Goal: Task Accomplishment & Management: Use online tool/utility

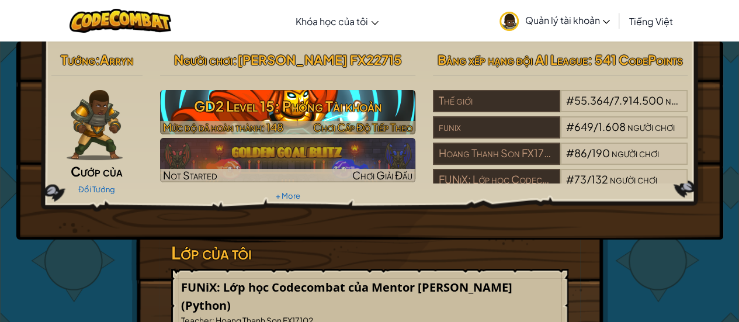
click at [331, 119] on h3 "GD2 Level 15: Phòng Tài khoản" at bounding box center [287, 106] width 255 height 26
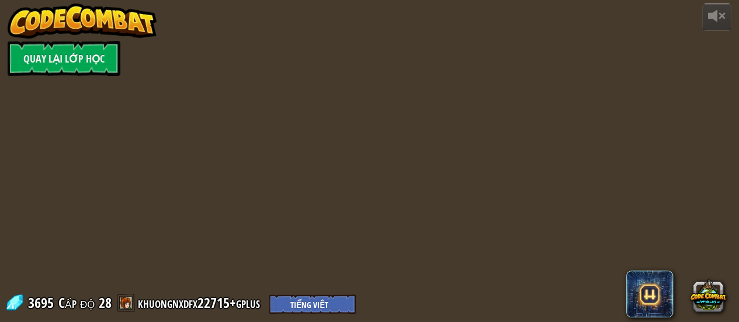
select select "vi"
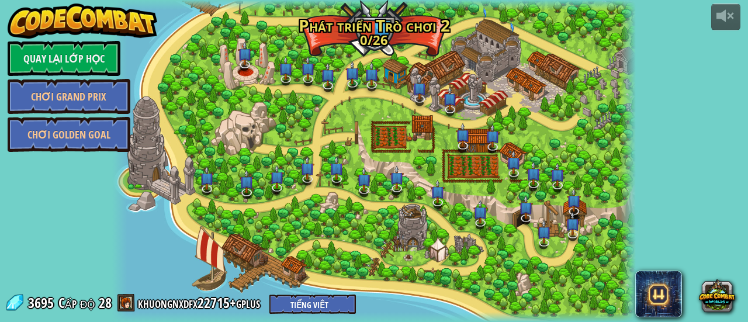
select select "vi"
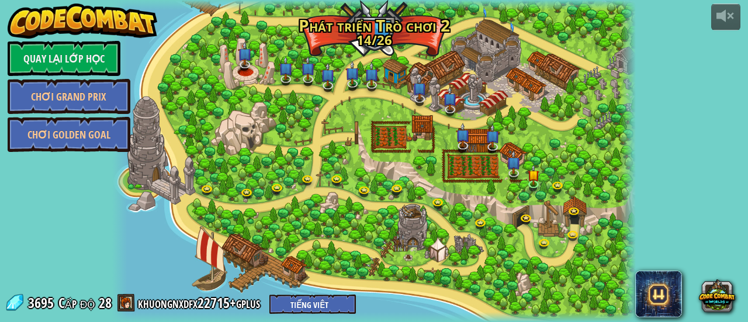
select select "vi"
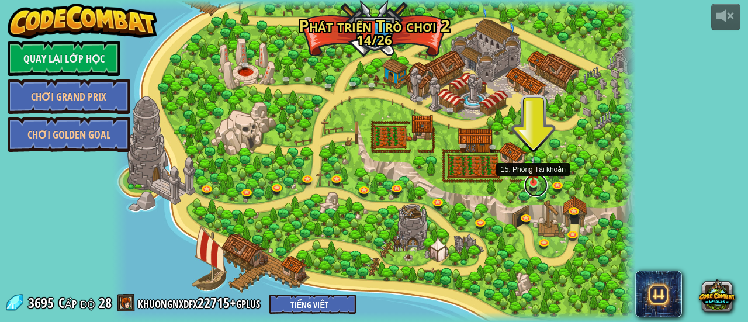
click at [532, 188] on link at bounding box center [535, 185] width 23 height 23
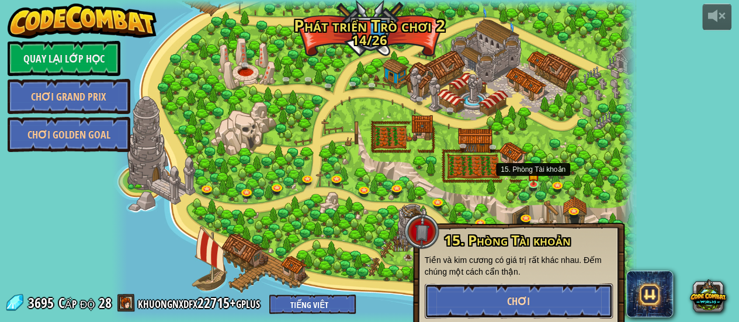
click at [500, 294] on button "Chơi" at bounding box center [519, 300] width 188 height 35
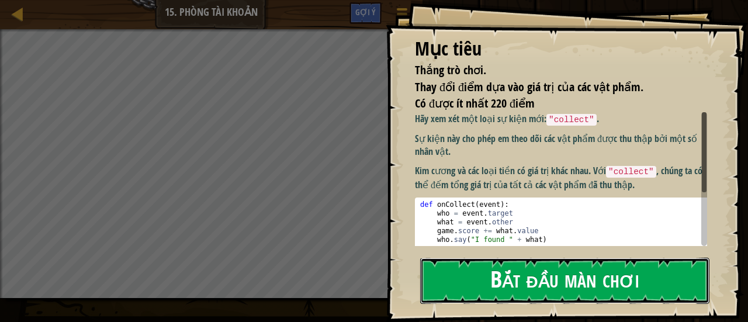
drag, startPoint x: 484, startPoint y: 282, endPoint x: 514, endPoint y: 285, distance: 29.9
click at [483, 282] on button "Bắt đầu màn chơi" at bounding box center [564, 281] width 289 height 46
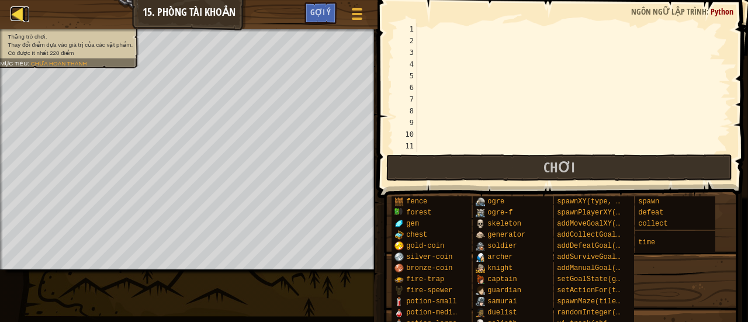
click at [15, 16] on div at bounding box center [18, 13] width 15 height 15
select select "vi"
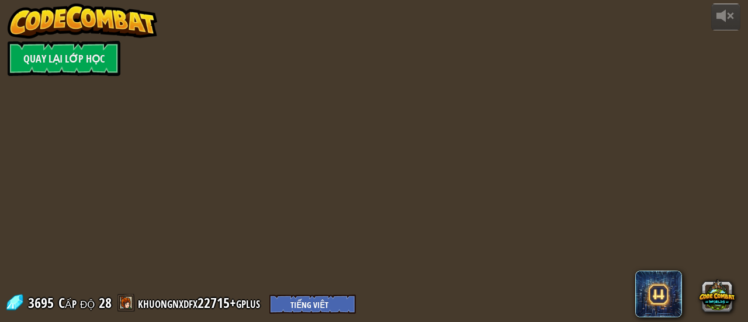
select select "vi"
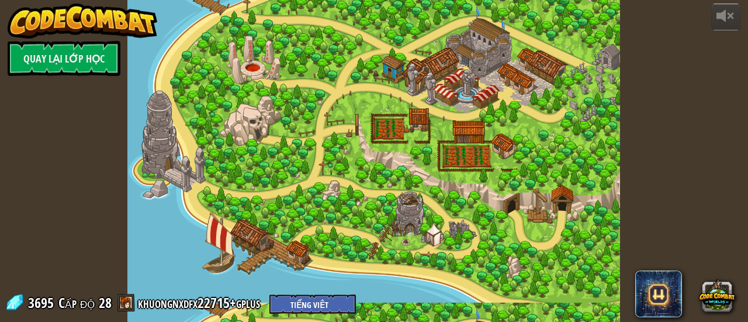
select select "vi"
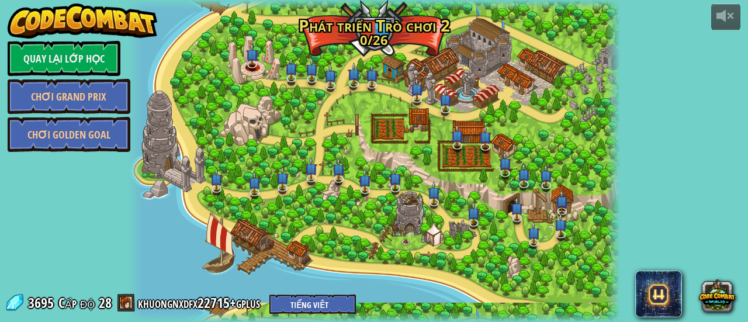
select select "vi"
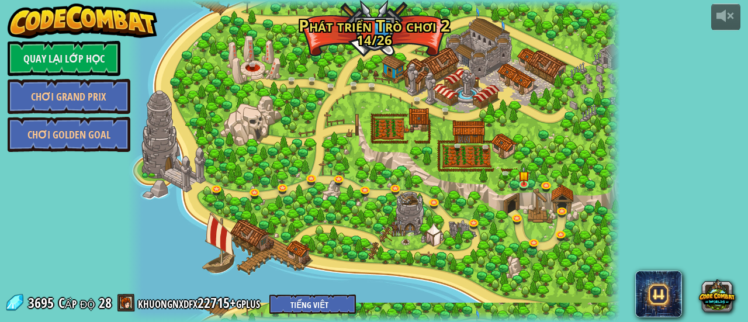
select select "vi"
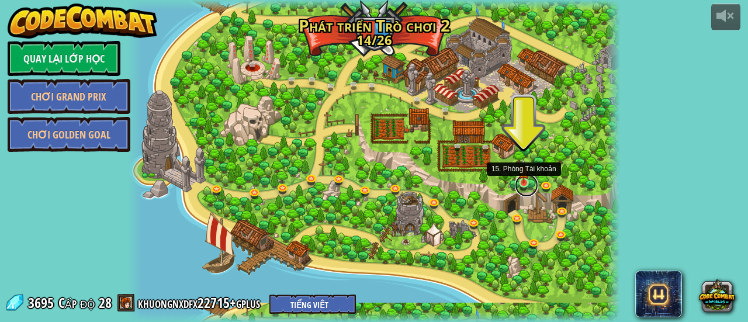
click at [523, 189] on link at bounding box center [526, 185] width 23 height 23
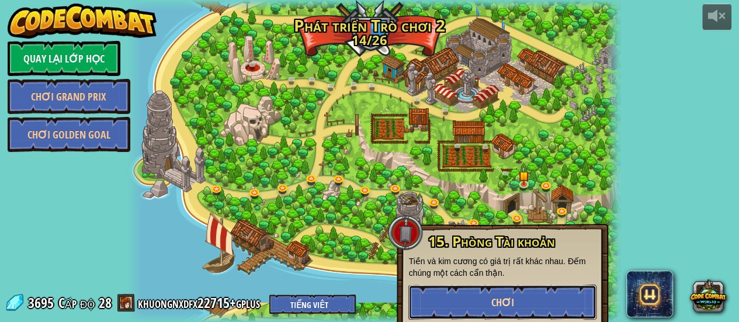
click at [484, 303] on button "Chơi" at bounding box center [502, 302] width 188 height 35
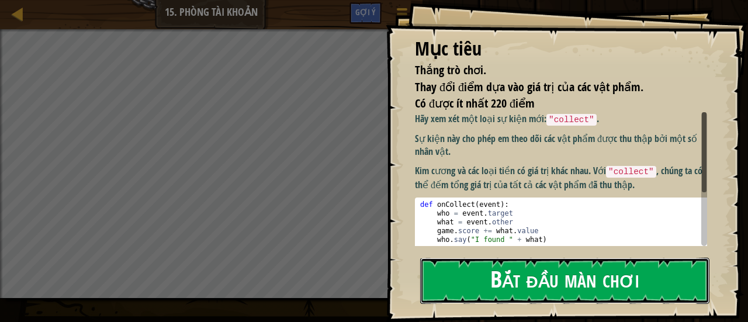
drag, startPoint x: 613, startPoint y: 286, endPoint x: 575, endPoint y: 229, distance: 68.2
click at [612, 286] on button "Bắt đầu màn chơi" at bounding box center [564, 281] width 289 height 46
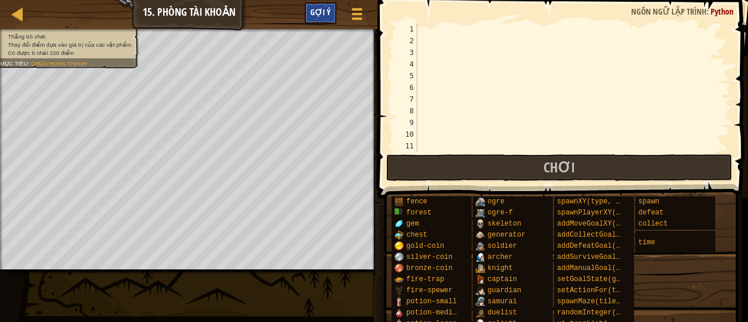
click at [324, 15] on span "Gợi ý" at bounding box center [320, 11] width 20 height 11
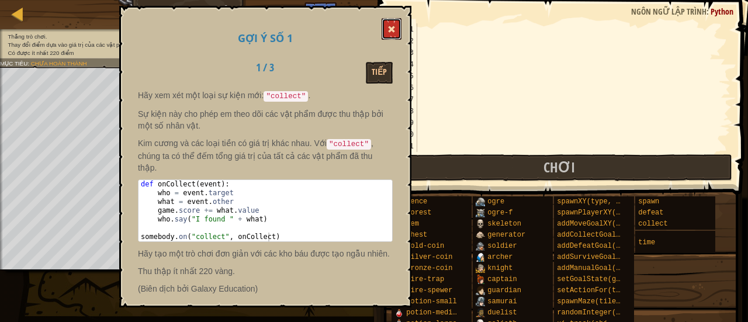
click at [396, 33] on button at bounding box center [392, 29] width 20 height 22
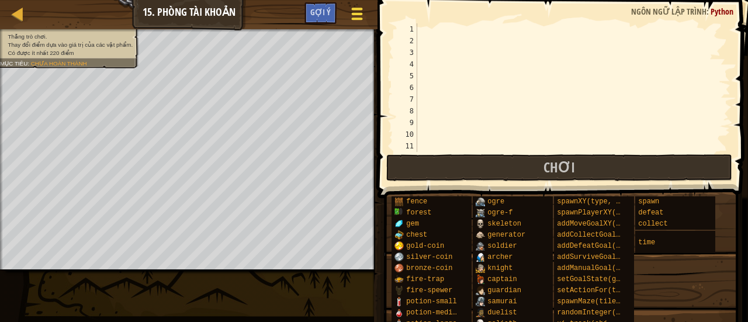
click at [348, 20] on button "Tuỳ chọn" at bounding box center [357, 16] width 31 height 29
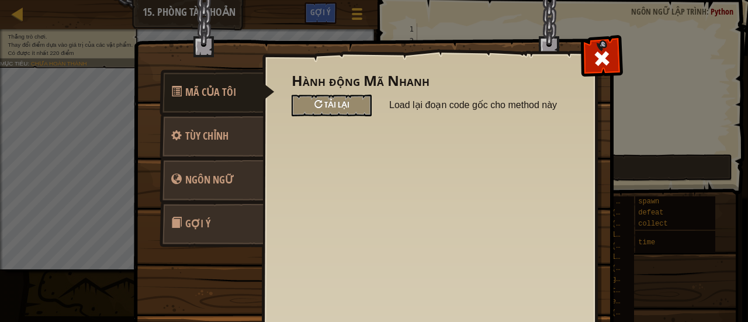
click at [342, 103] on span "Tải lại" at bounding box center [336, 104] width 25 height 11
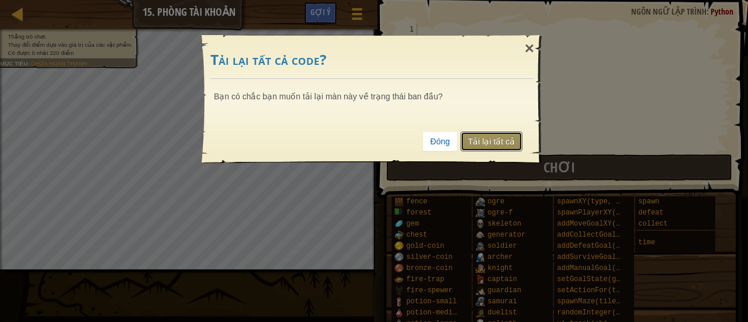
click at [470, 137] on link "Tải lại tất cả" at bounding box center [491, 141] width 62 height 20
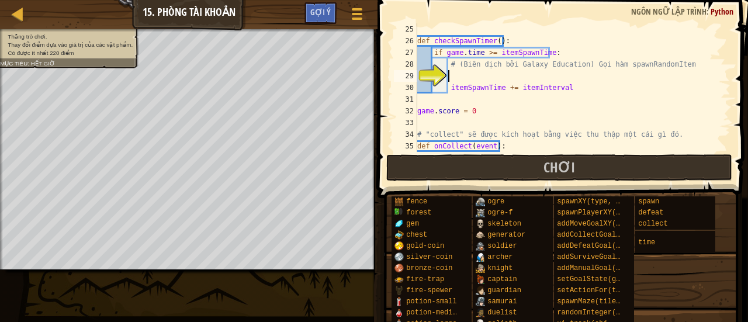
scroll to position [280, 0]
click at [576, 38] on div "def checkSpawnTimer ( ) : if game . time >= itemSpawnTime : # (Biên dịch bởi Ga…" at bounding box center [568, 99] width 307 height 152
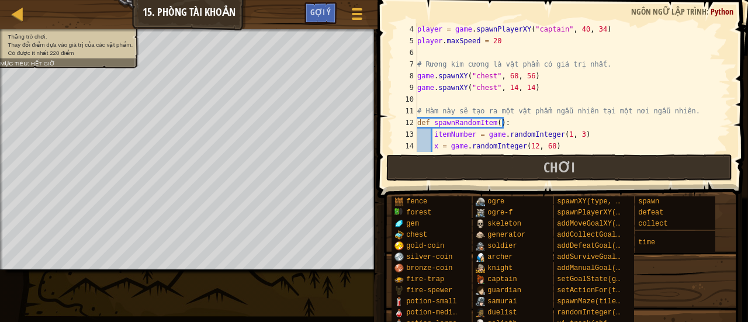
scroll to position [0, 0]
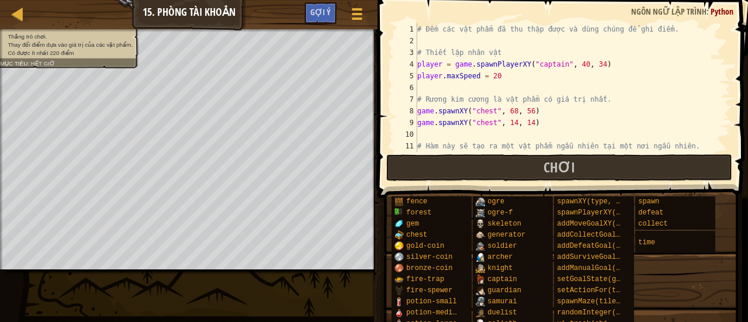
click at [547, 76] on div "# Đếm các vật phẩm đã thu thập được và dùng chúng để ghi điểm. # Thiết lập nhân…" at bounding box center [568, 99] width 307 height 152
type textarea "player.maxSpeed = 200"
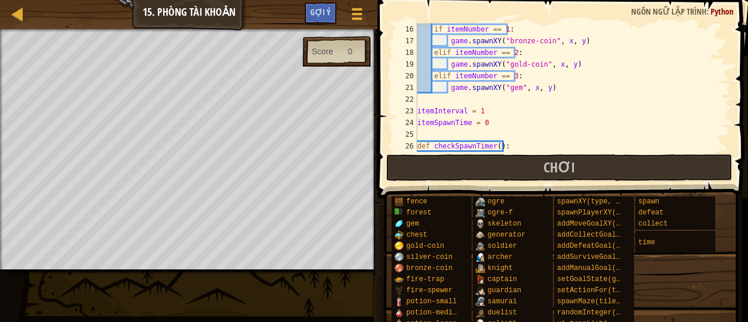
scroll to position [245, 0]
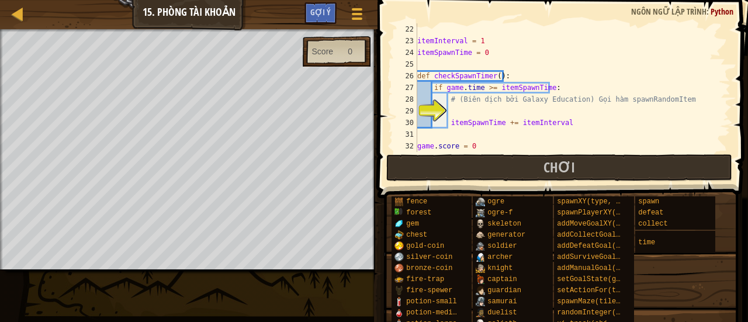
click at [553, 106] on div "itemInterval = 1 itemSpawnTime = 0 def checkSpawnTimer ( ) : if game . time >= …" at bounding box center [568, 99] width 307 height 152
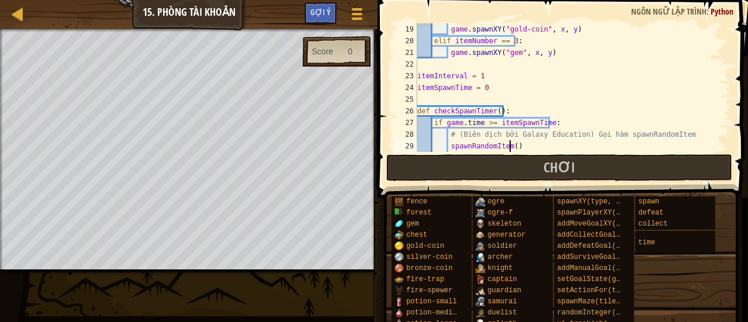
type textarea "spawnRandomItem()"
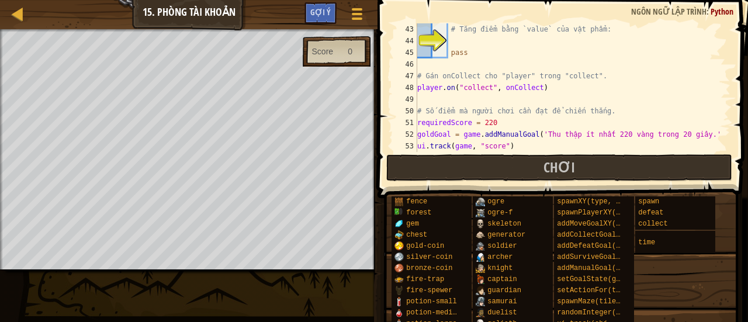
scroll to position [456, 0]
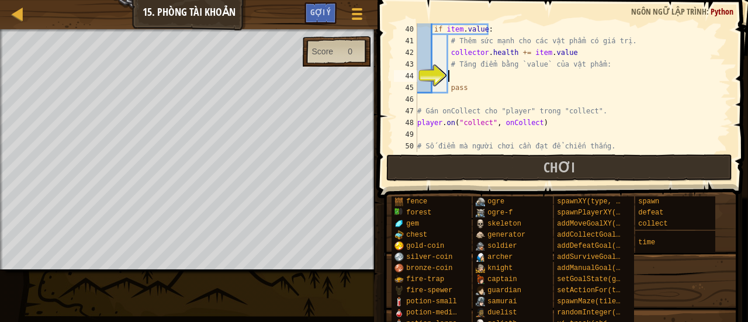
click at [493, 78] on div "if item . value : # Thêm sức mạnh cho các vật phẩm có giá trị. collector . heal…" at bounding box center [568, 99] width 307 height 152
type textarea "g"
type textarea "i"
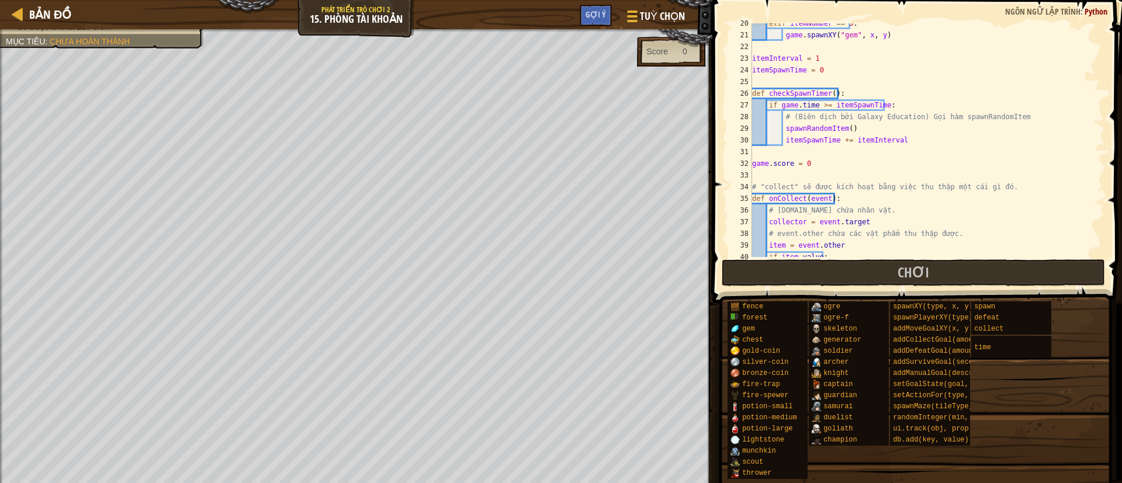
scroll to position [175, 0]
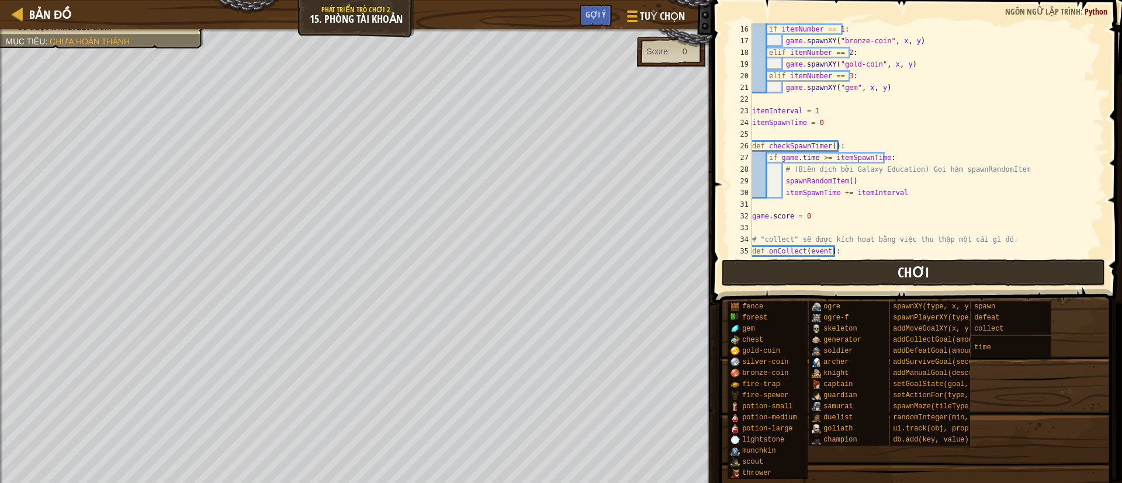
type textarea "game.score += item.value"
drag, startPoint x: 889, startPoint y: 278, endPoint x: 737, endPoint y: 257, distance: 152.9
click at [739, 278] on button "Chơi" at bounding box center [914, 272] width 384 height 27
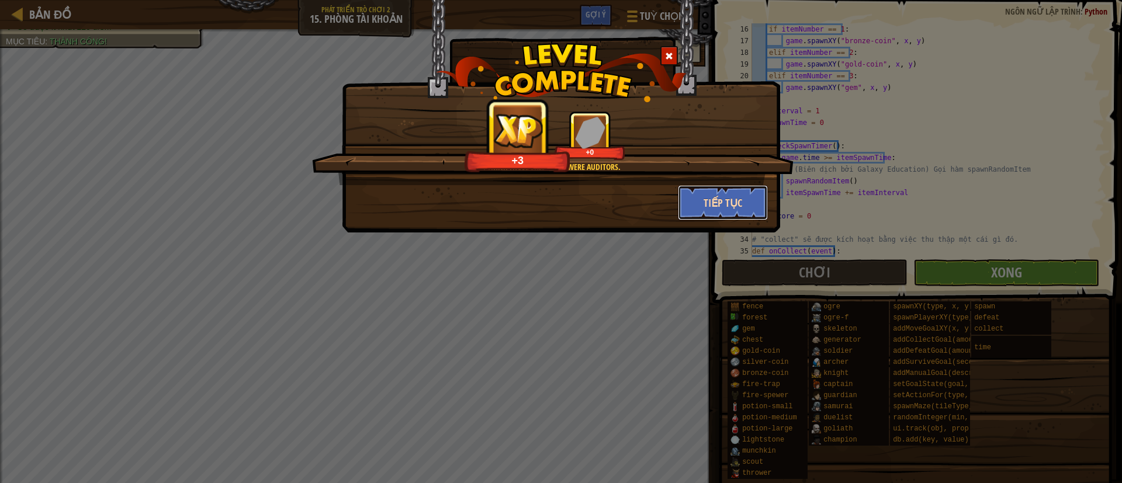
click at [728, 212] on button "Tiếp tục" at bounding box center [723, 202] width 91 height 35
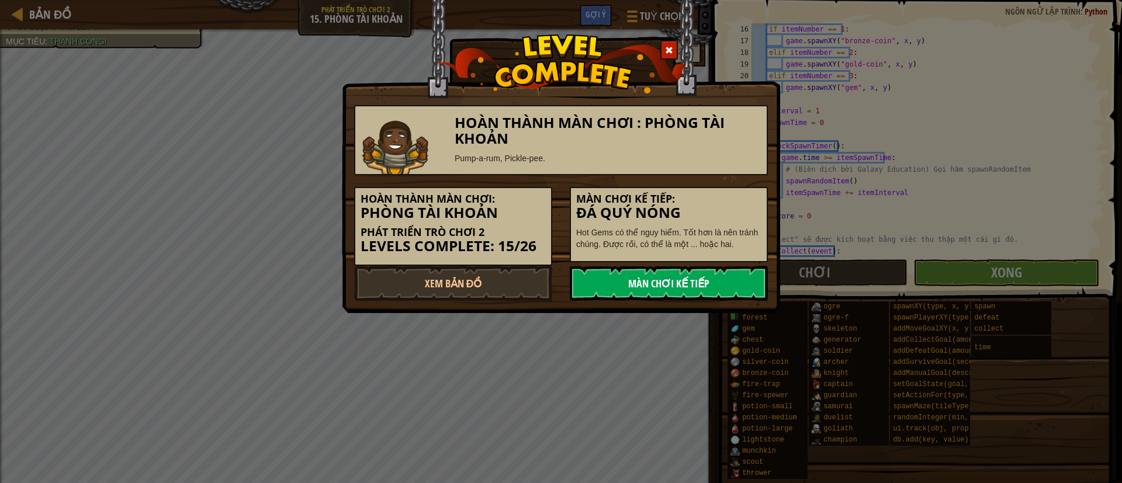
drag, startPoint x: 661, startPoint y: 284, endPoint x: 678, endPoint y: 265, distance: 25.6
click at [664, 283] on link "Màn chơi kế tiếp" at bounding box center [669, 283] width 198 height 35
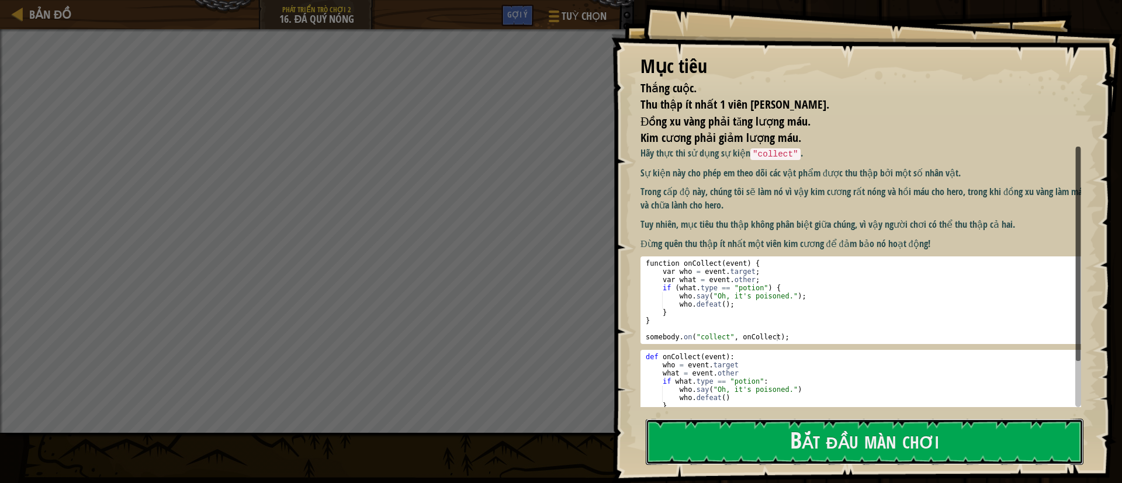
click at [739, 321] on button "Bắt đầu màn chơi" at bounding box center [865, 442] width 438 height 46
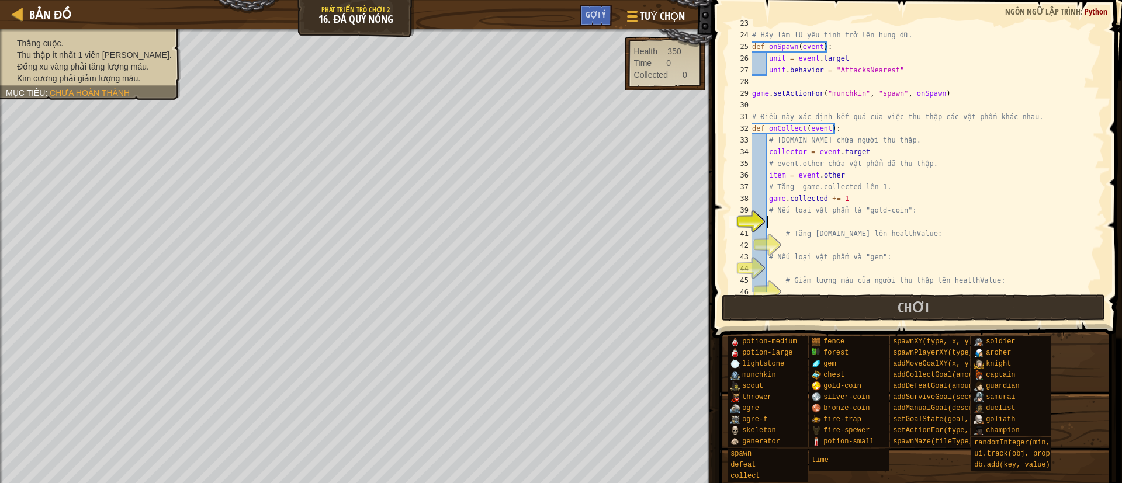
scroll to position [263, 0]
click at [739, 224] on div "# Hãy làm lũ yêu tinh trở lên hung dữ. def onSpawn ( event ) : unit = event . t…" at bounding box center [920, 164] width 341 height 292
type textarea "i"
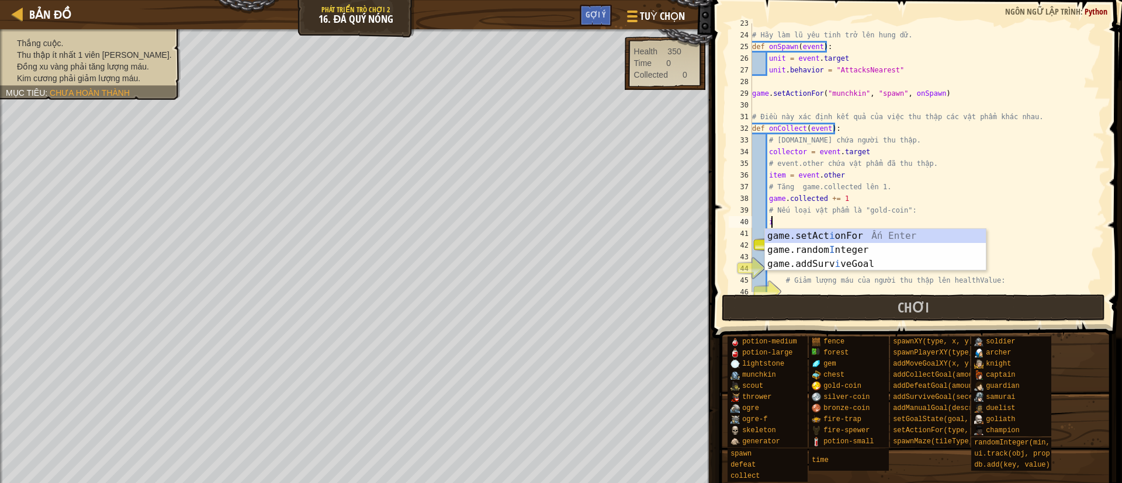
type textarea "ì"
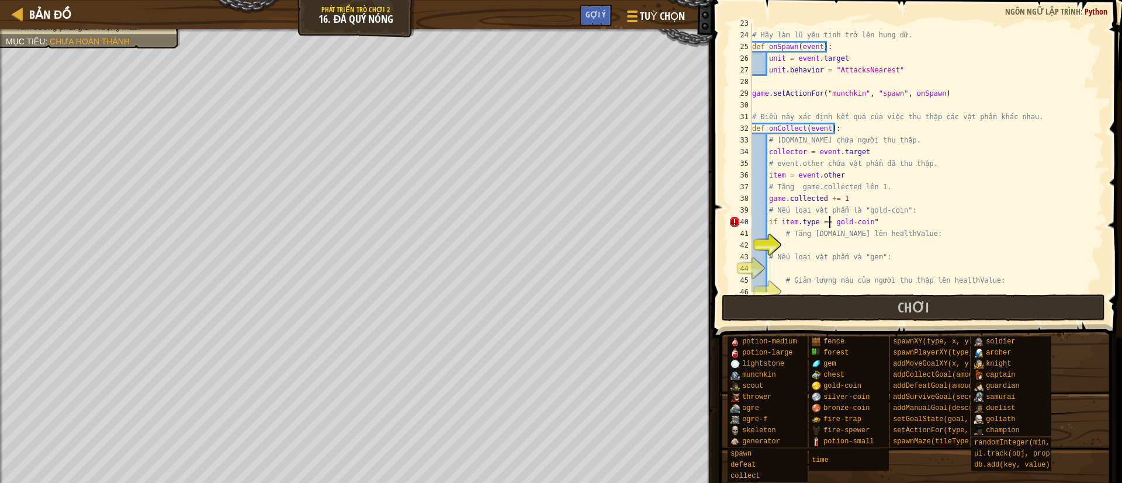
scroll to position [5, 7]
click at [739, 223] on div "# Hãy làm lũ yêu tinh trở lên hung dữ. def onSpawn ( event ) : unit = event . t…" at bounding box center [920, 164] width 341 height 292
type textarea "if item.type == "gold-coin":"
click at [739, 247] on div "# Hãy làm lũ yêu tinh trở lên hung dữ. def onSpawn ( event ) : unit = event . t…" at bounding box center [920, 164] width 341 height 292
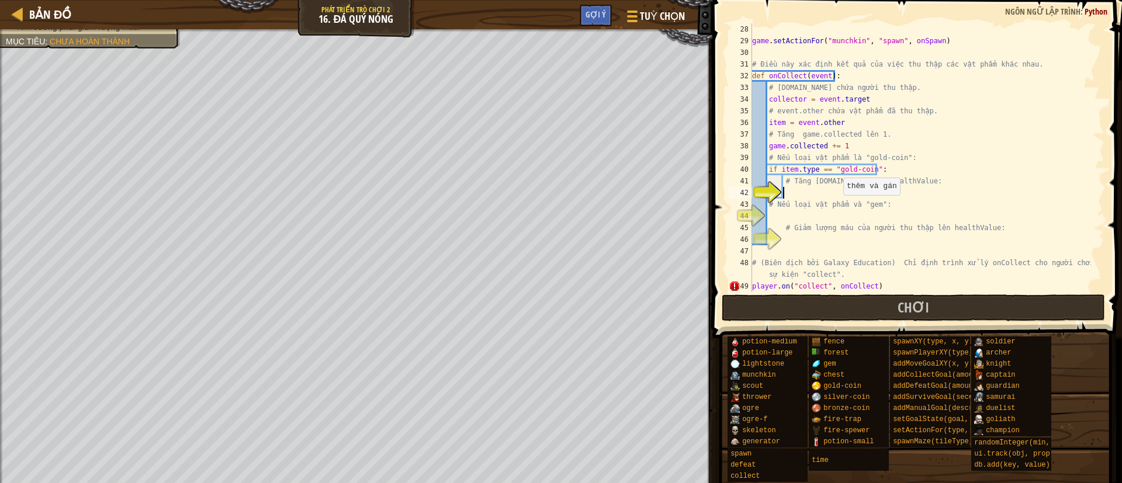
scroll to position [316, 0]
click at [739, 188] on div "game . setActionFor ( "munchkin" , "spawn" , onSpawn ) # Điều này xác định kết …" at bounding box center [920, 169] width 341 height 292
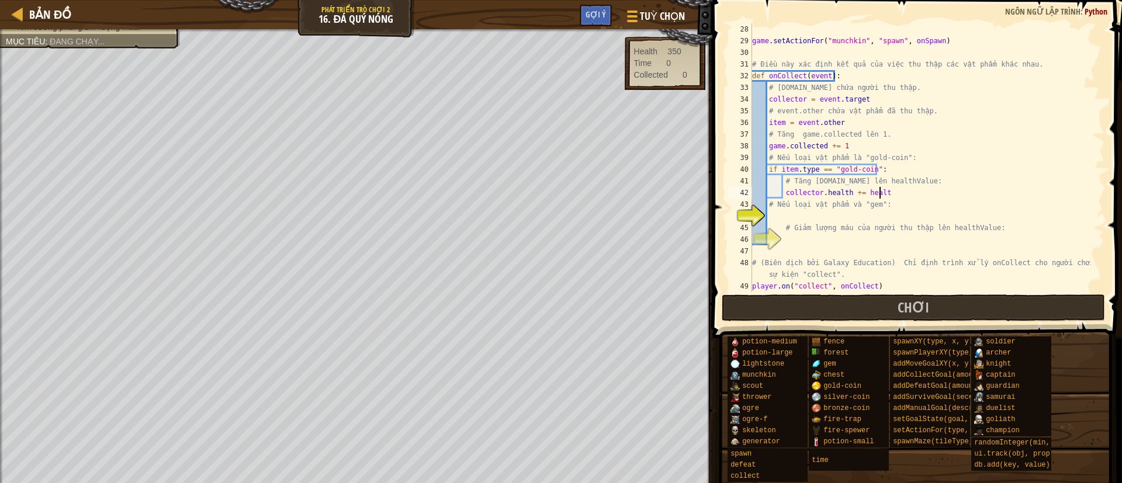
scroll to position [5, 10]
paste textarea "a"
type textarea "[DOMAIN_NAME] += healthValue"
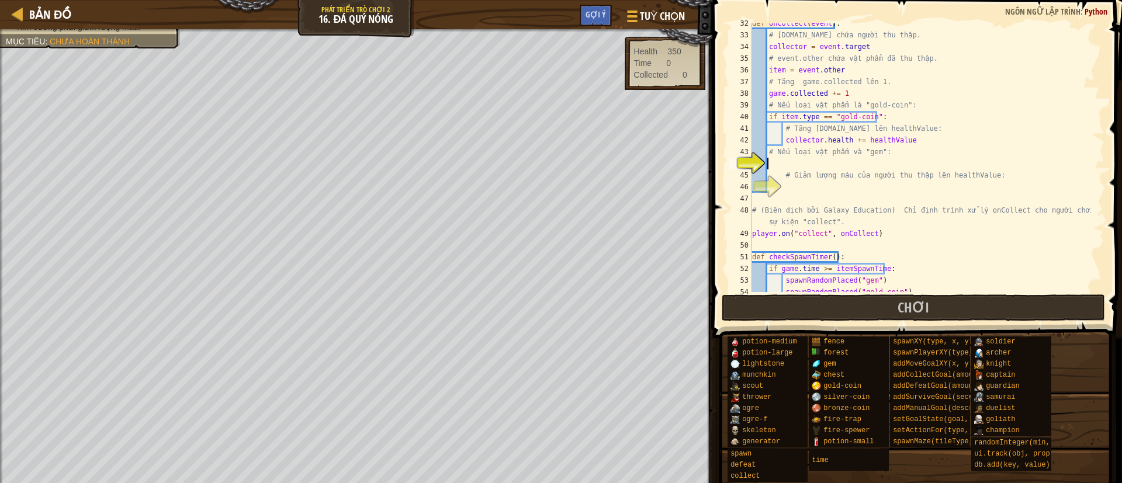
click at [739, 165] on div "def onCollect ( event ) : # [DOMAIN_NAME] chứa người thu thập. collector = even…" at bounding box center [920, 164] width 341 height 292
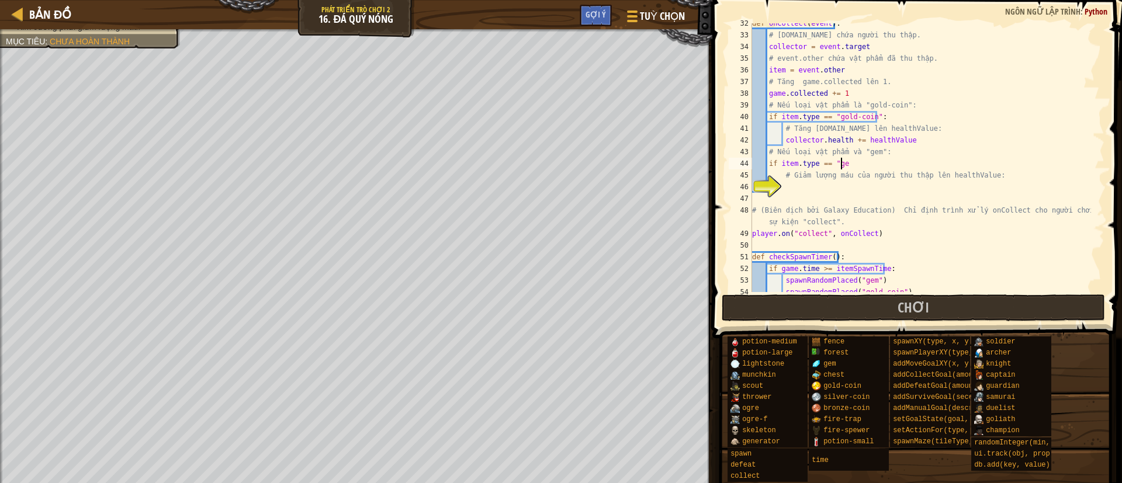
scroll to position [5, 6]
type textarea "if item.type == "gem""
click at [739, 194] on div "def onCollect ( event ) : # [DOMAIN_NAME] chứa người thu thập. collector = even…" at bounding box center [920, 164] width 341 height 292
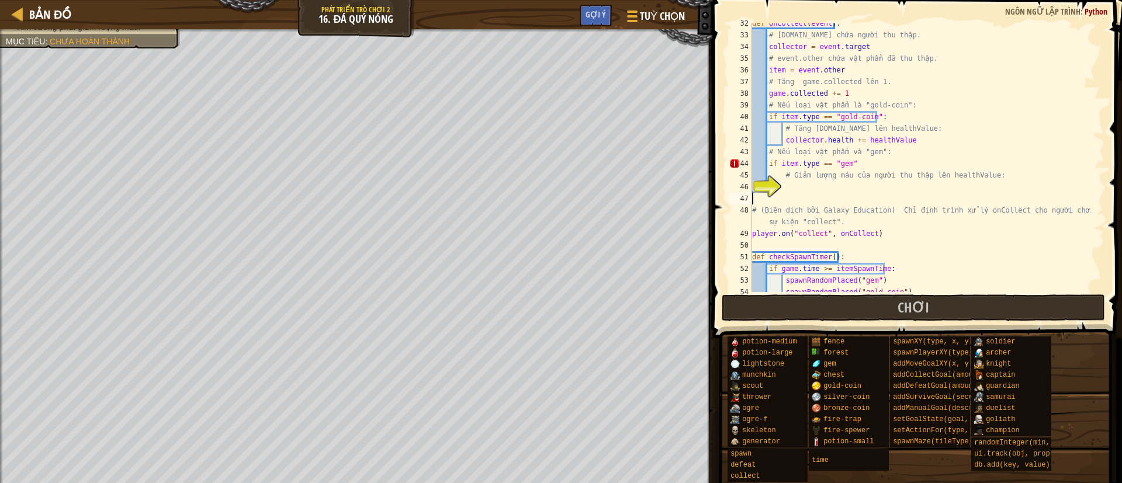
click at [739, 186] on div "def onCollect ( event ) : # [DOMAIN_NAME] chứa người thu thập. collector = even…" at bounding box center [920, 164] width 341 height 292
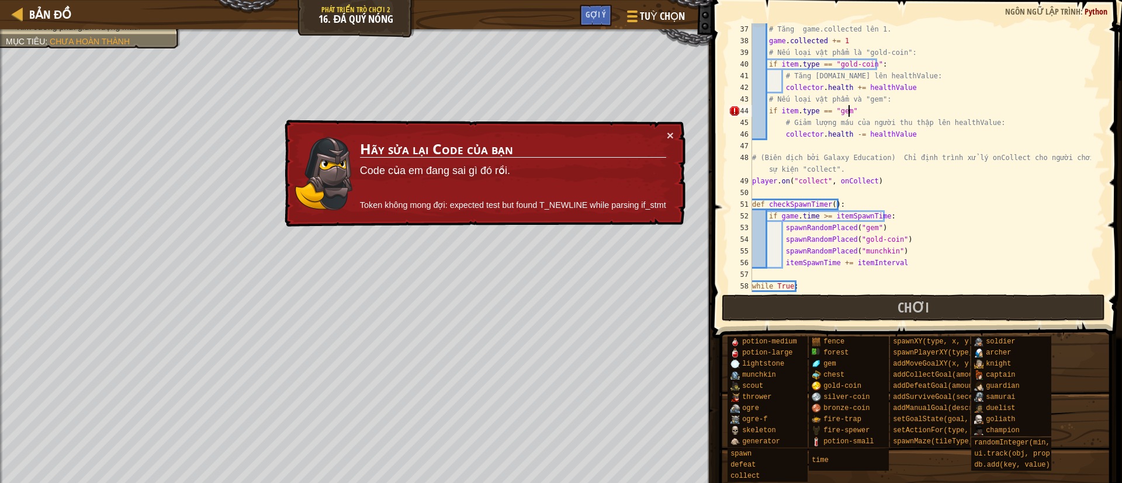
click at [739, 107] on div "# Tăng game.collected lên 1. game . collected += 1 # Nếu loại vật phẩm là "gold…" at bounding box center [920, 169] width 341 height 292
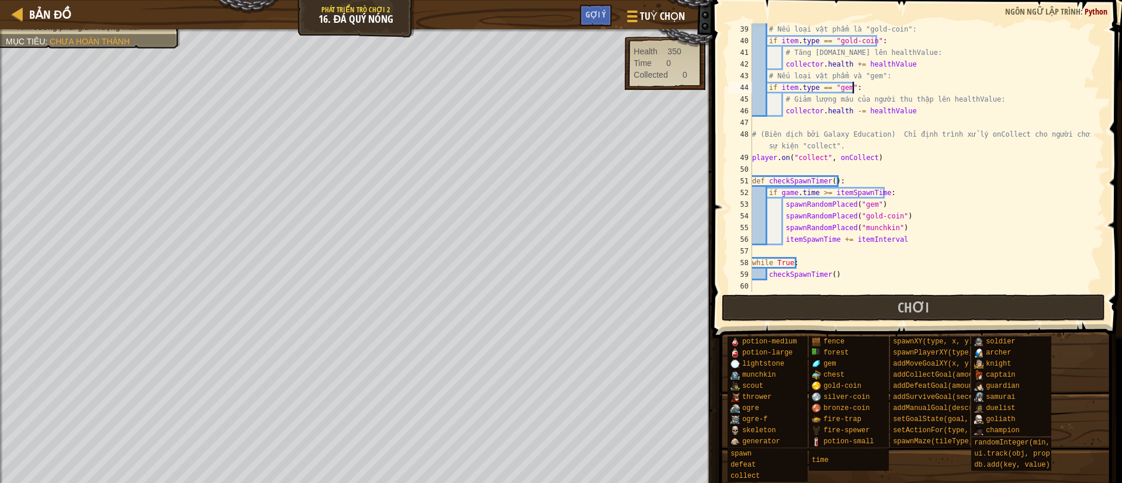
scroll to position [444, 0]
click at [739, 217] on div "# Nếu loại vật phẩm là "gold-coin": if item . type == "gold-coin" : # Tăng [DOM…" at bounding box center [920, 169] width 341 height 292
type textarea "spawnRandomPlaced("gold-coin")"
click at [739, 314] on button "Chơi" at bounding box center [914, 308] width 384 height 27
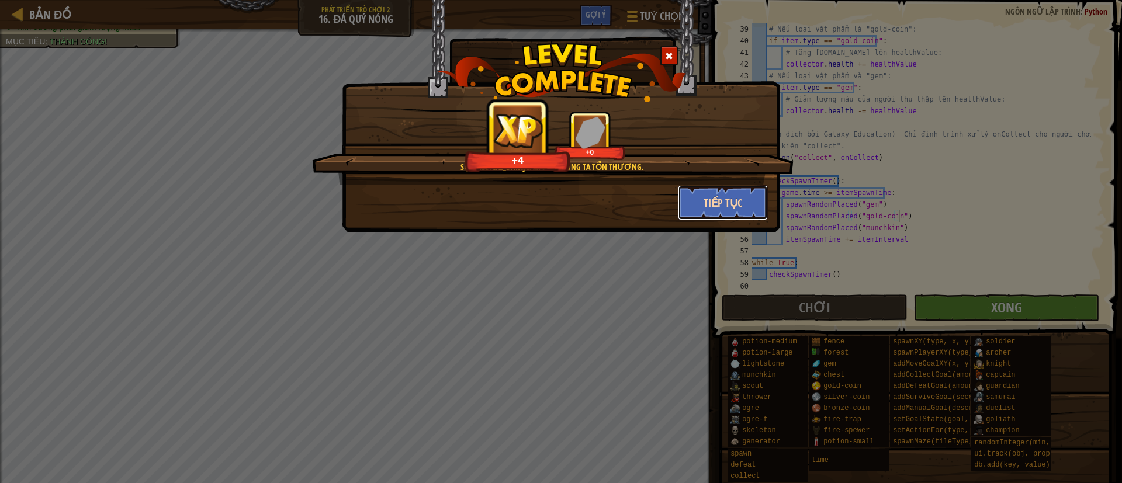
click at [700, 199] on button "Tiếp tục" at bounding box center [723, 202] width 91 height 35
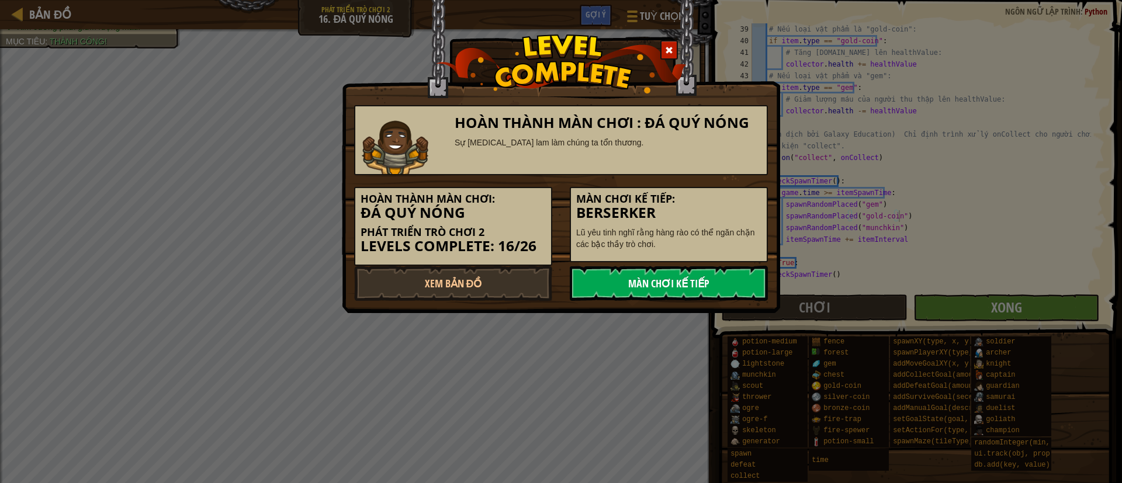
click at [639, 289] on link "Màn chơi kế tiếp" at bounding box center [669, 283] width 198 height 35
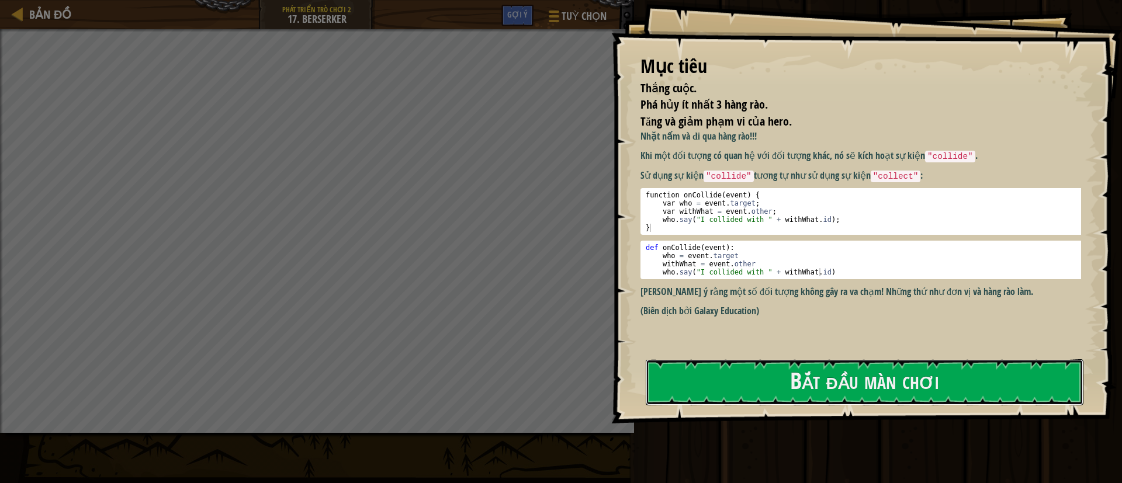
drag, startPoint x: 751, startPoint y: 372, endPoint x: 767, endPoint y: 308, distance: 65.6
click at [739, 321] on button "Bắt đầu màn chơi" at bounding box center [865, 382] width 438 height 46
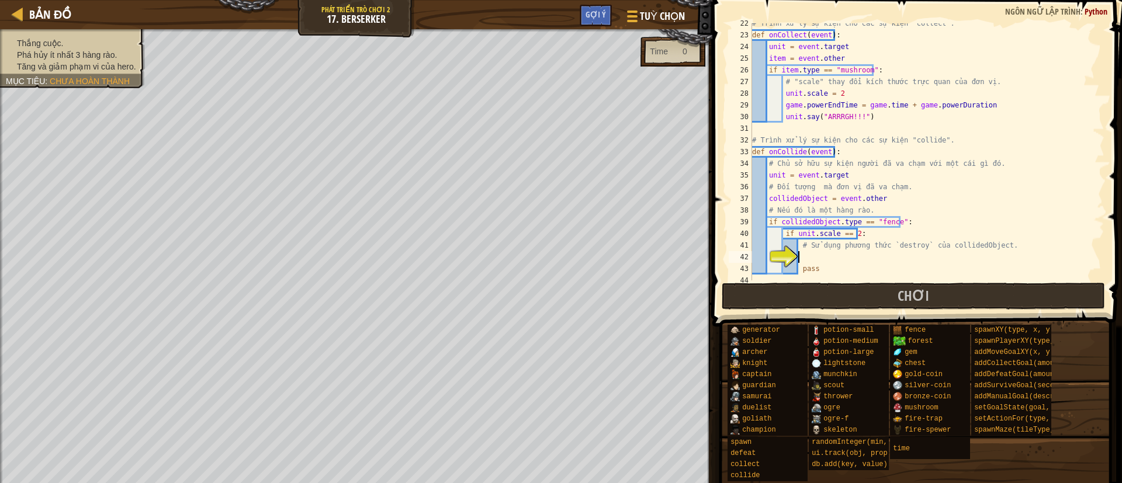
scroll to position [316, 0]
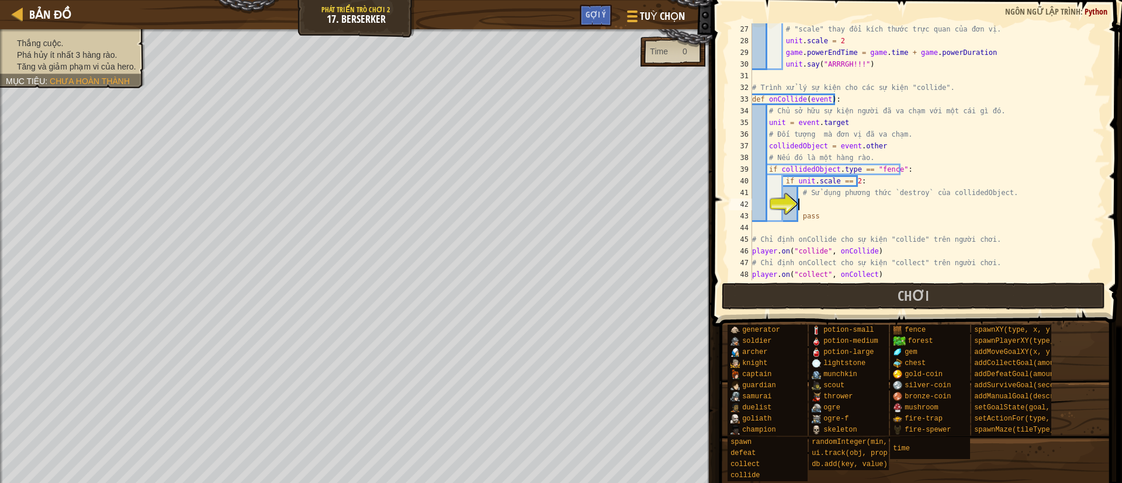
type textarea "c"
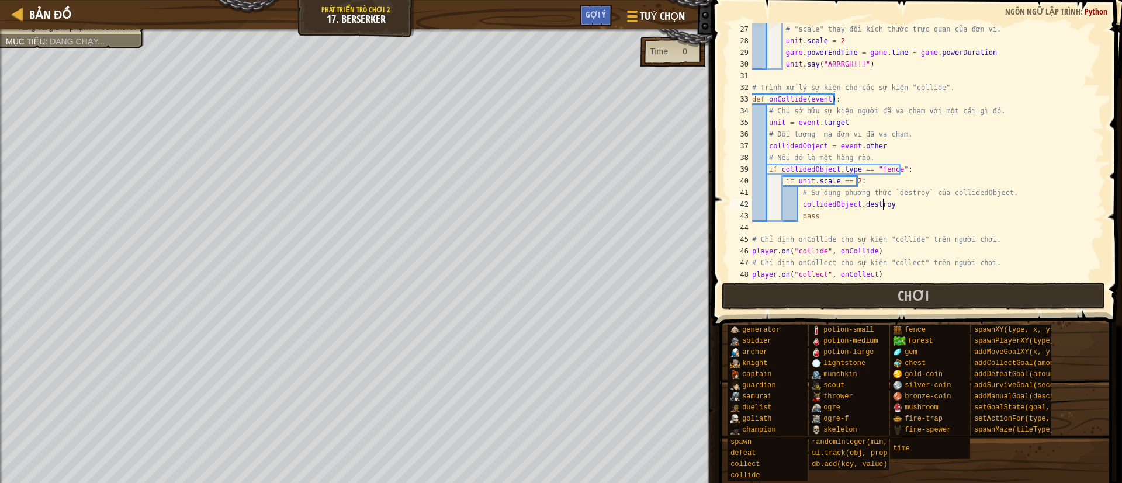
scroll to position [5, 10]
type textarea "collidedObject.destroy()"
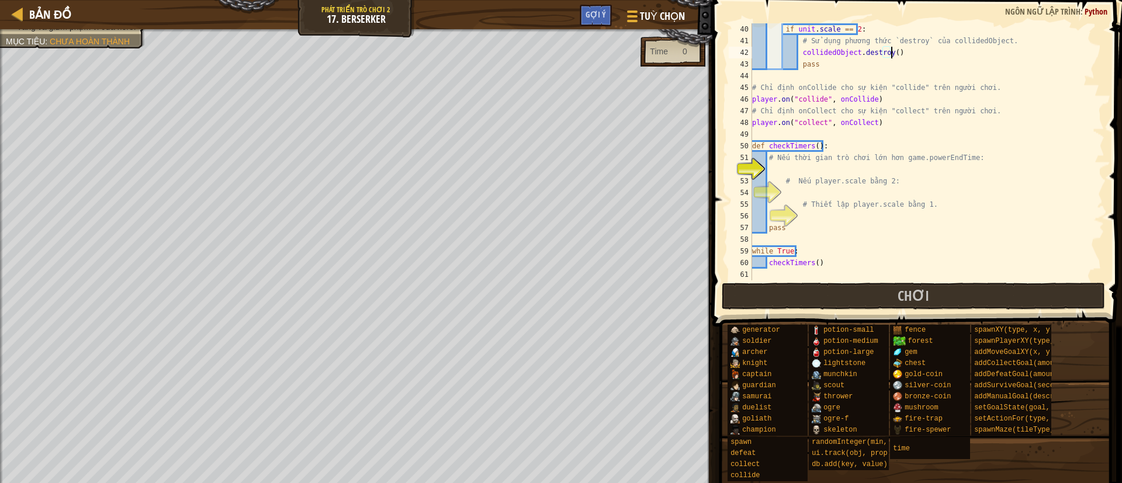
scroll to position [467, 0]
drag, startPoint x: 817, startPoint y: 169, endPoint x: 858, endPoint y: 151, distance: 45.3
click at [739, 169] on div "if unit . scale == 2 : # Sử dụng phương thức `destroy` của collidedObject. coll…" at bounding box center [920, 163] width 341 height 280
type textarea "if game.time > game.powerEndTime:"
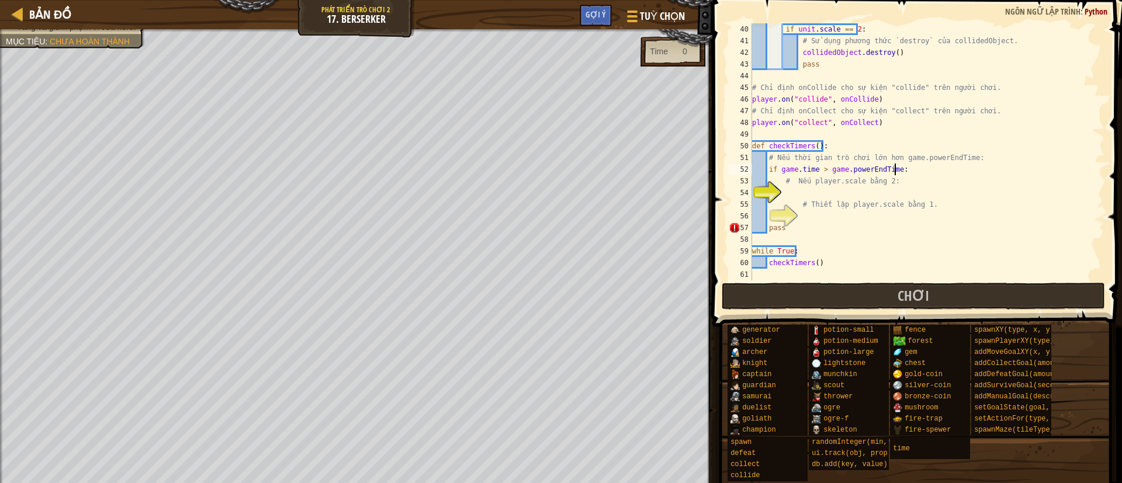
click at [739, 190] on div "if unit . scale == 2 : # Sử dụng phương thức `destroy` của collidedObject. coll…" at bounding box center [920, 163] width 341 height 280
click at [739, 195] on div "if unit . scale == 2 : # Sử dụng phương thức `destroy` của collidedObject. coll…" at bounding box center [920, 163] width 341 height 280
click at [739, 197] on div "if unit . scale == 2 : # Sử dụng phương thức `destroy` của collidedObject. coll…" at bounding box center [920, 163] width 341 height 280
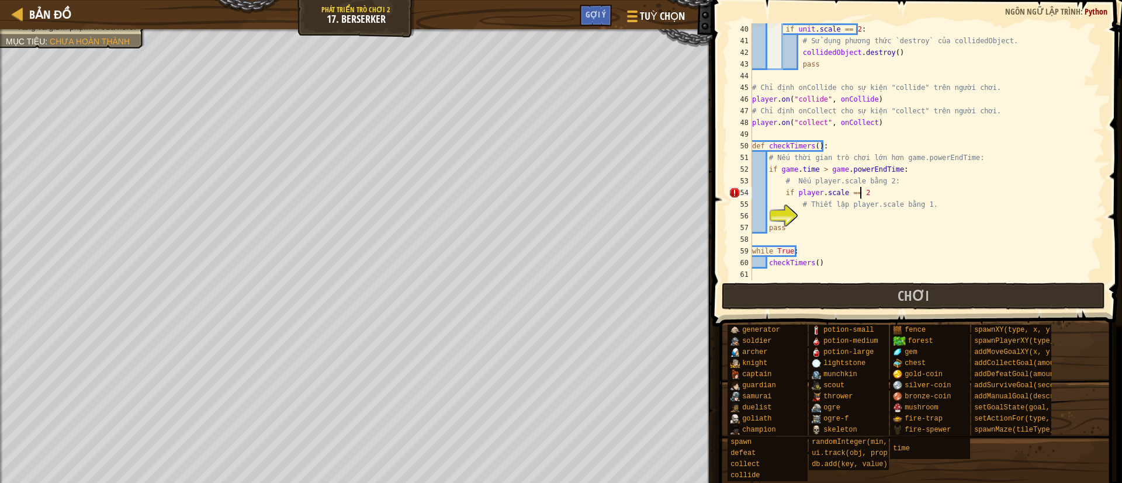
type textarea "if player.scale == 2:"
click at [739, 220] on div "if unit . scale == 2 : # Sử dụng phương thức `destroy` của collidedObject. coll…" at bounding box center [920, 163] width 341 height 280
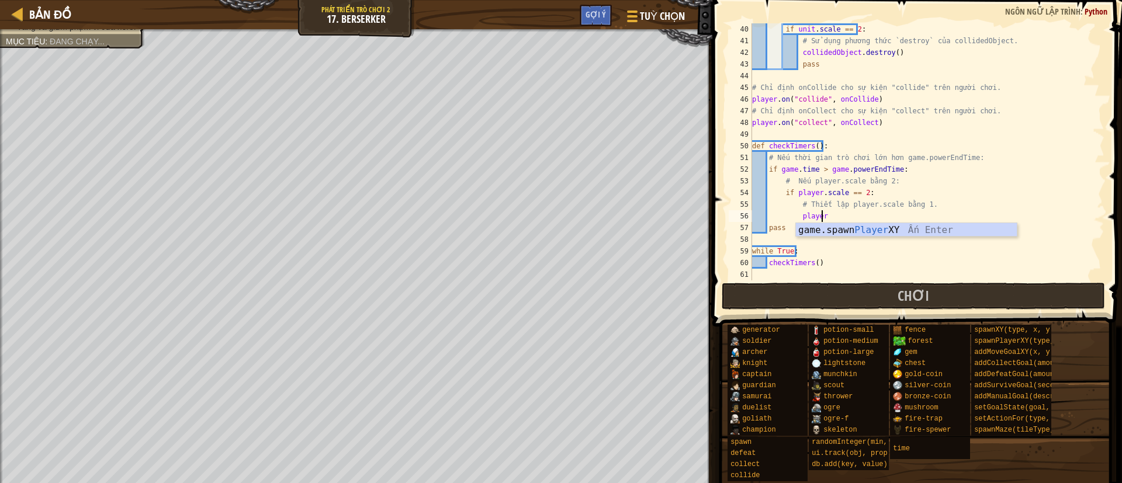
scroll to position [5, 5]
type textarea "p"
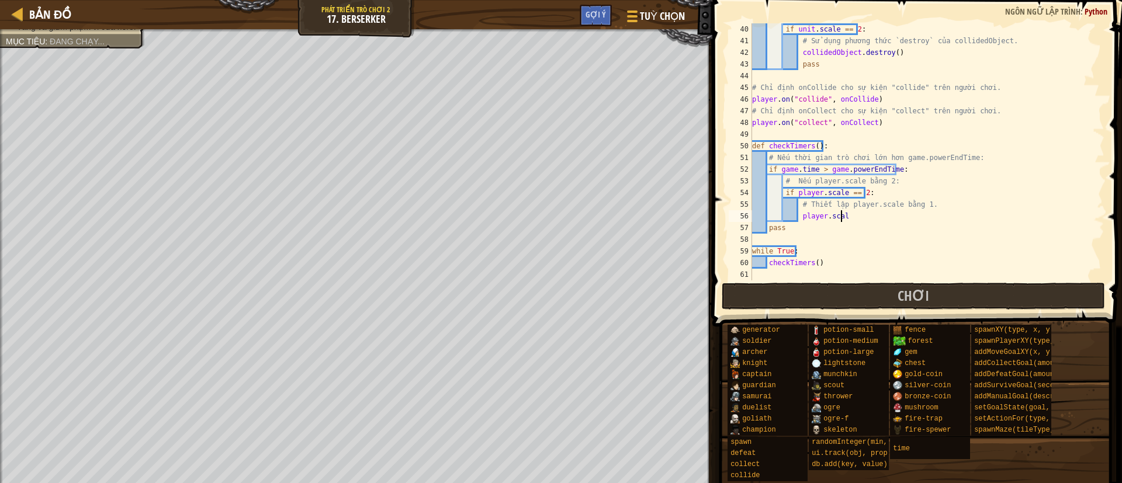
scroll to position [5, 6]
type textarea "player.scale = 1"
drag, startPoint x: 829, startPoint y: 297, endPoint x: 798, endPoint y: 296, distance: 31.0
click at [739, 299] on button "Chơi" at bounding box center [914, 296] width 384 height 27
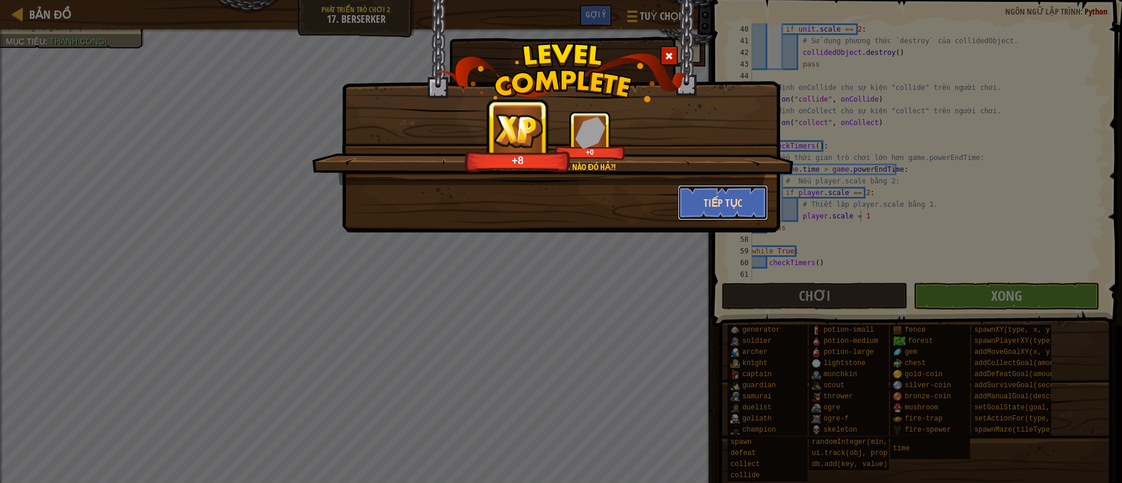
click at [716, 191] on button "Tiếp tục" at bounding box center [723, 202] width 91 height 35
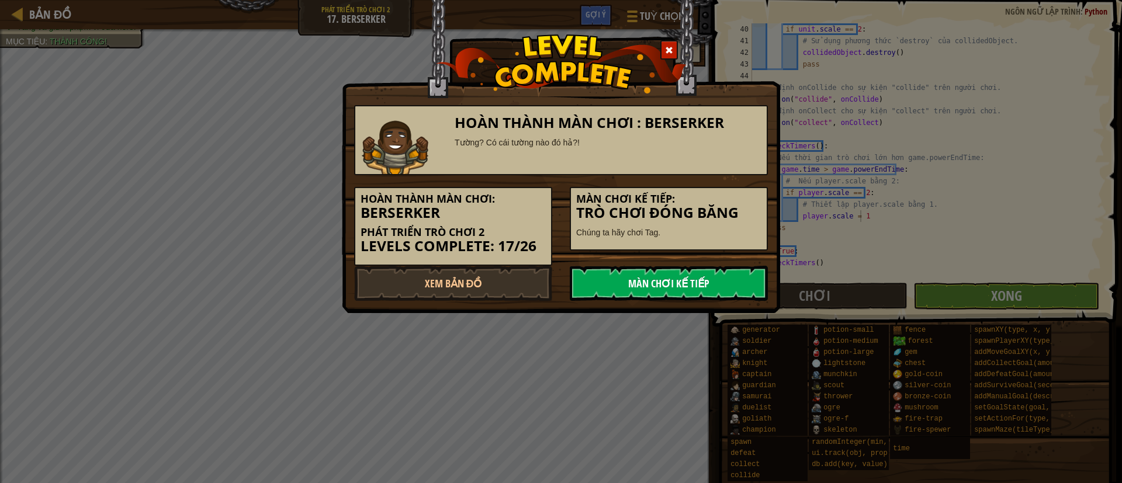
click at [624, 283] on link "Màn chơi kế tiếp" at bounding box center [669, 283] width 198 height 35
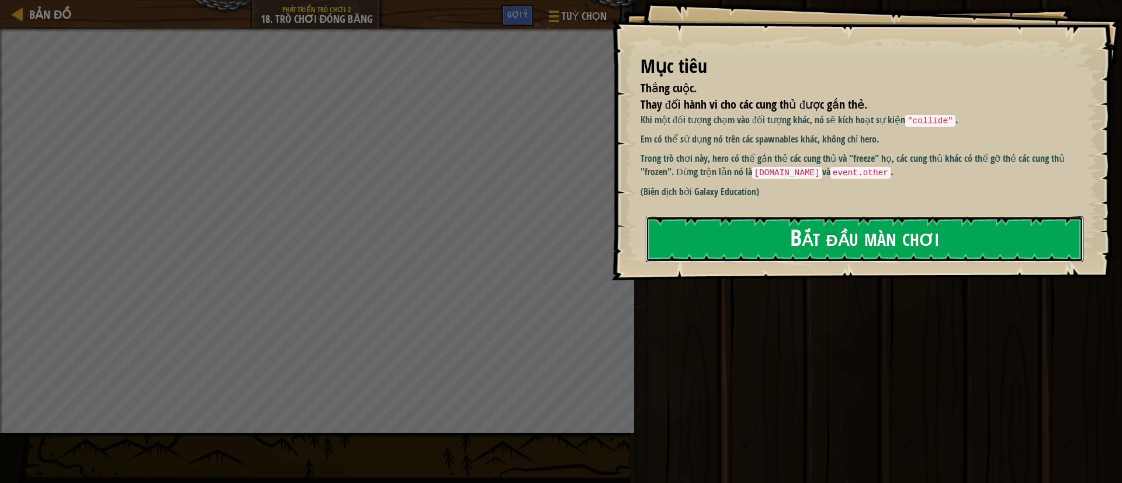
drag, startPoint x: 874, startPoint y: 244, endPoint x: 740, endPoint y: 225, distance: 134.5
click at [739, 244] on button "Bắt đầu màn chơi" at bounding box center [865, 239] width 438 height 46
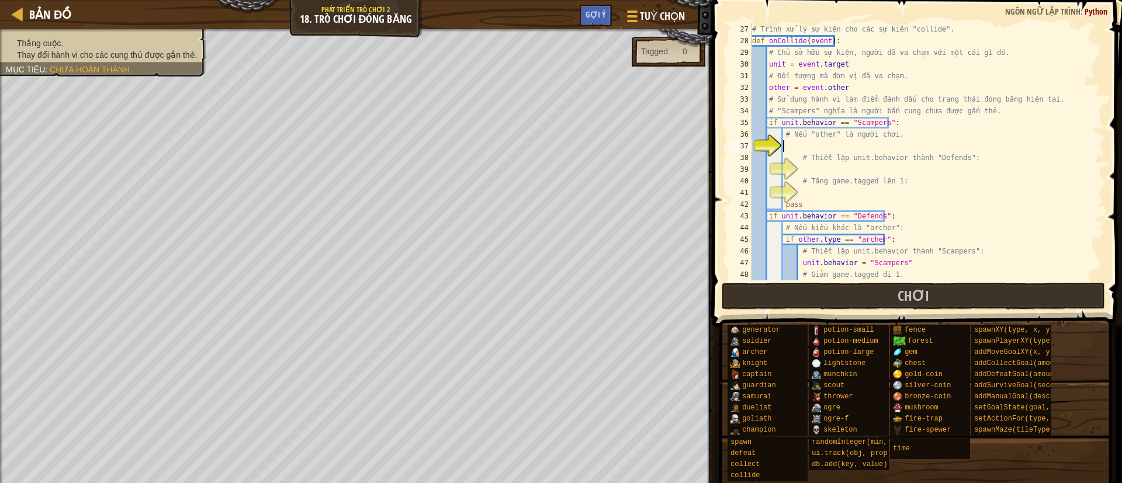
scroll to position [316, 0]
click at [739, 144] on div "# Trình xử lý sự kiện cho các sự kiện "collide". def onCollide ( event ) : # Ch…" at bounding box center [920, 163] width 341 height 280
type textarea "if other == player:"
click at [739, 172] on div "# Trình xử lý sự kiện cho các sự kiện "collide". def onCollide ( event ) : # Ch…" at bounding box center [920, 163] width 341 height 280
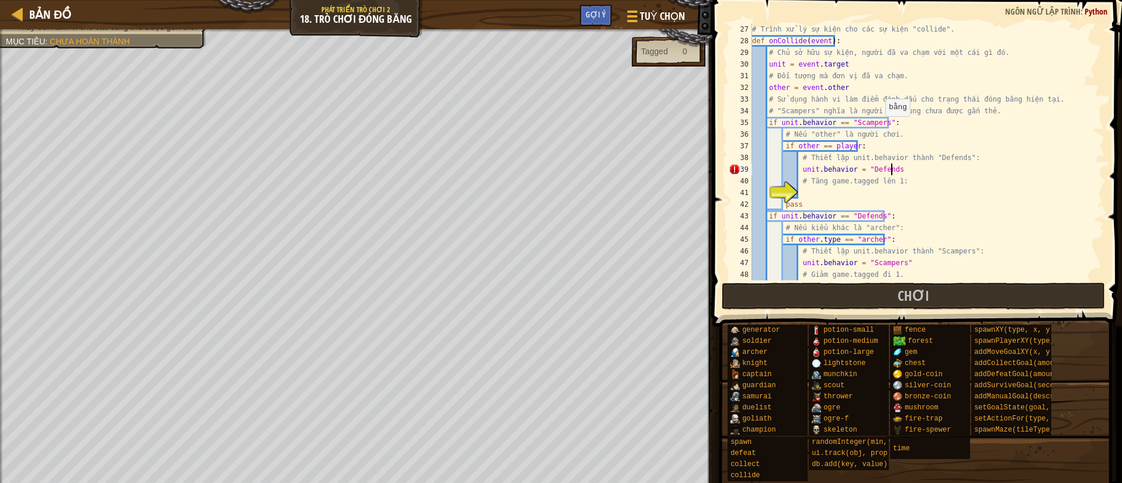
scroll to position [5, 11]
type textarea "unit.behavior = "Defends""
click at [739, 190] on div "# Trình xử lý sự kiện cho các sự kiện "collide". def onCollide ( event ) : # Ch…" at bounding box center [920, 163] width 341 height 280
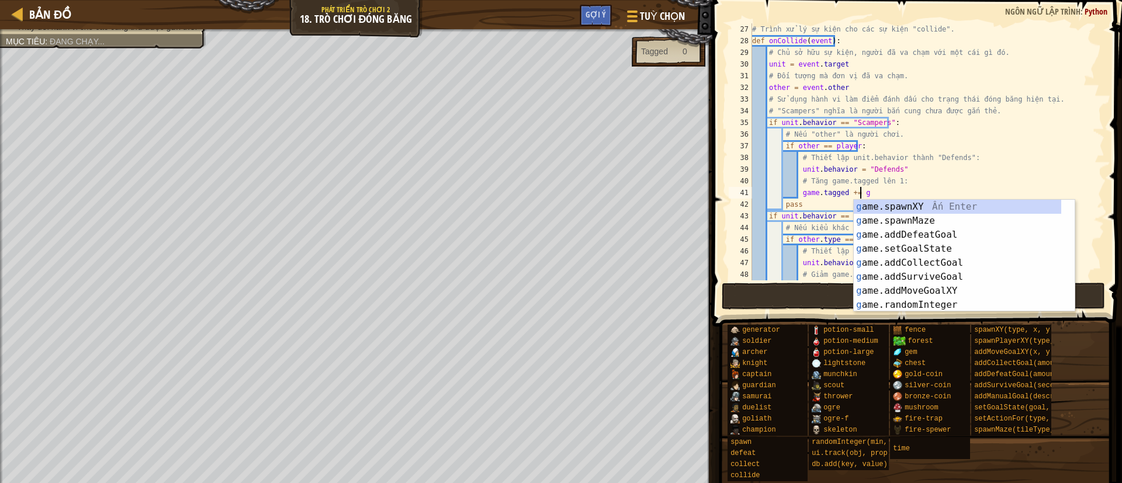
scroll to position [5, 8]
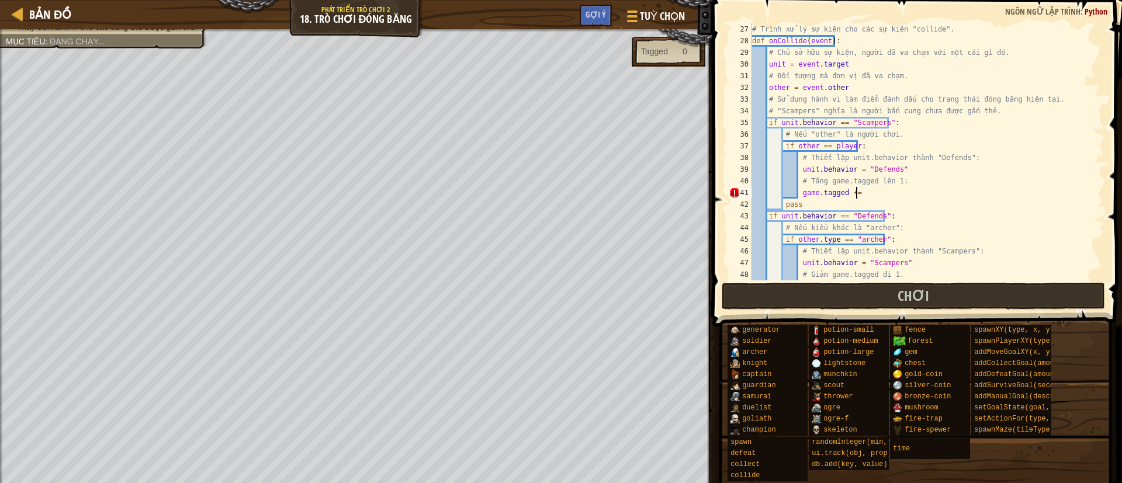
type textarea "game.tagged += 1"
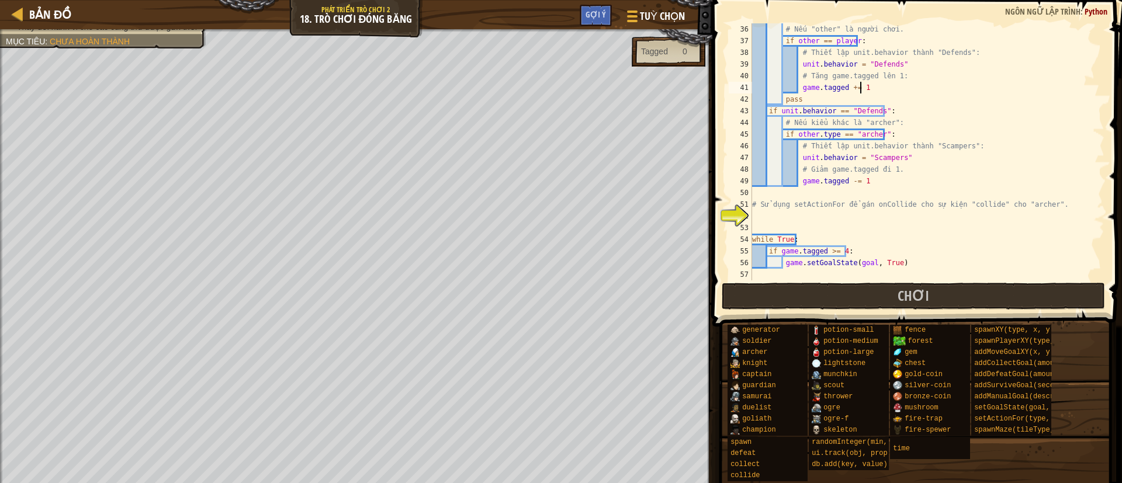
scroll to position [421, 0]
drag, startPoint x: 761, startPoint y: 216, endPoint x: 803, endPoint y: 190, distance: 49.6
click at [739, 216] on div "# Nếu "other" là người chơi. if other == player : # Thiết lập unit.behavior thà…" at bounding box center [920, 163] width 341 height 280
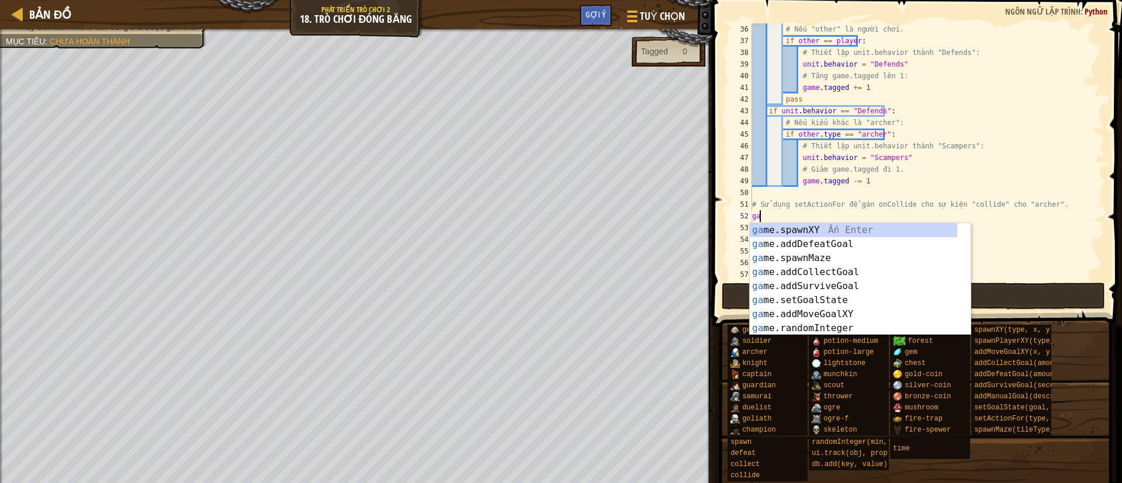
scroll to position [5, 0]
type textarea "g"
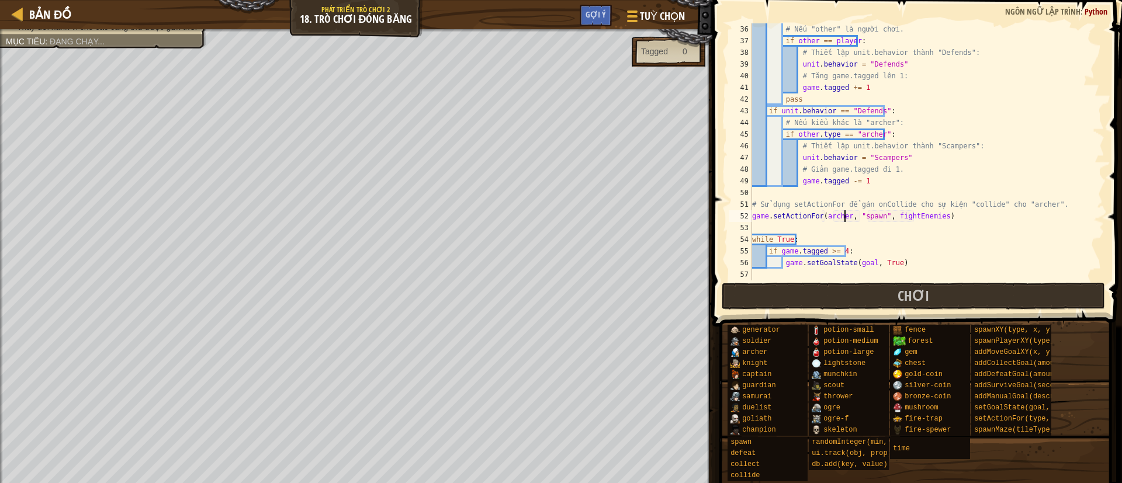
scroll to position [5, 7]
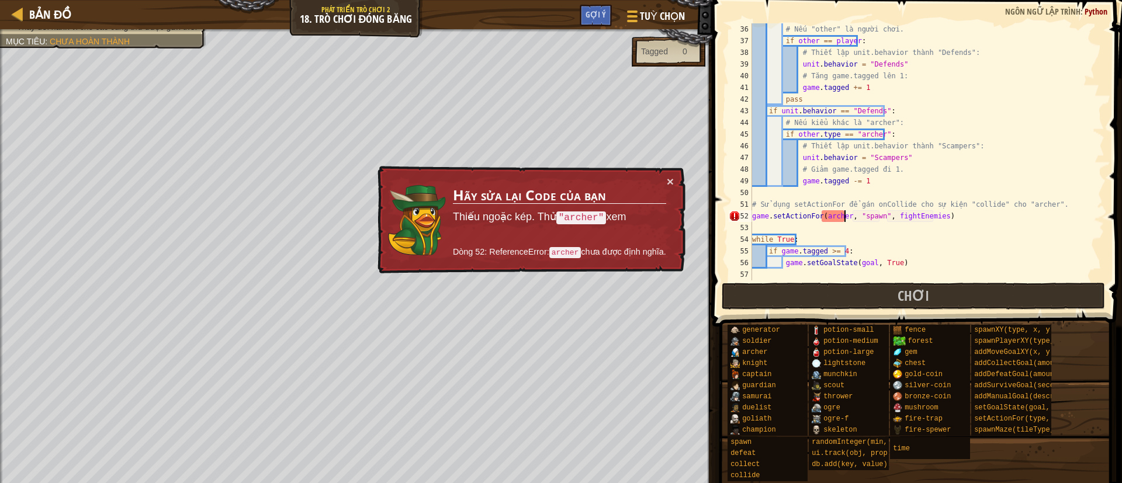
click at [739, 212] on div "# Nếu "other" là người chơi. if other == player : # Thiết lập unit.behavior thà…" at bounding box center [920, 163] width 341 height 280
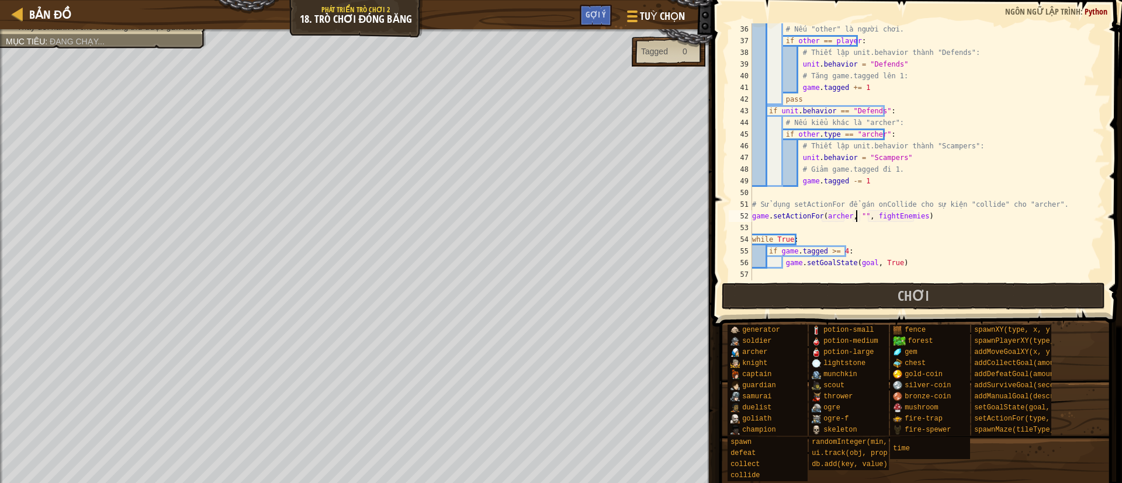
type textarea "game.setActionFor([PERSON_NAME], "co", fightEnemies)"
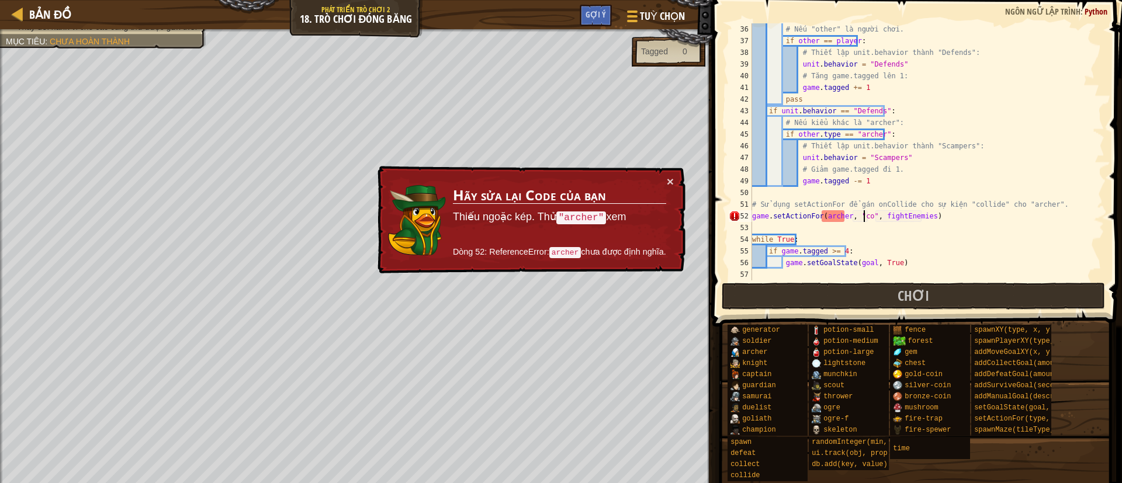
click at [739, 223] on div "# Nếu "other" là người chơi. if other == player : # Thiết lập unit.behavior thà…" at bounding box center [920, 163] width 341 height 280
click at [739, 217] on div "# Nếu "other" là người chơi. if other == player : # Thiết lập unit.behavior thà…" at bounding box center [920, 163] width 341 height 280
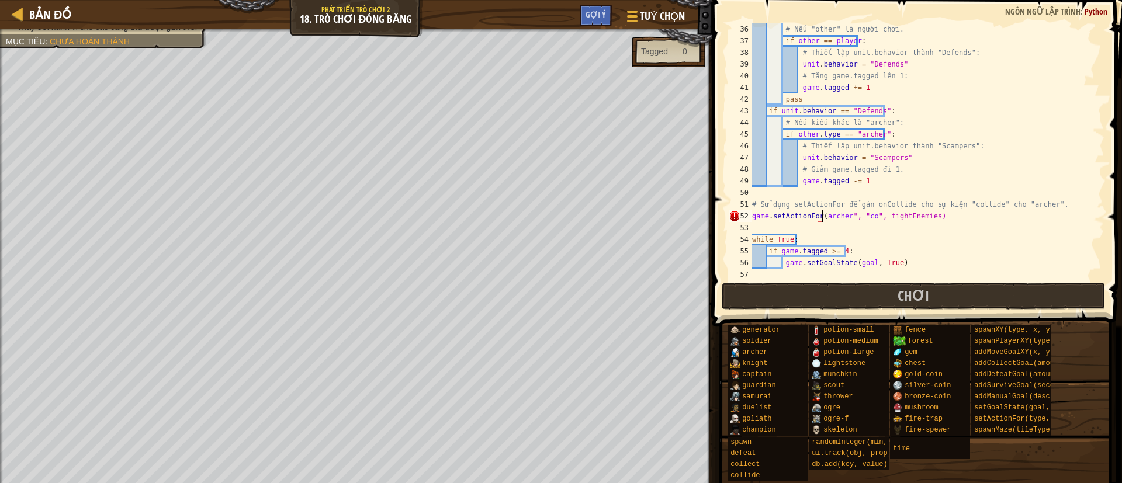
type textarea "game.setActionFor("archer", "co", fightEnemies)"
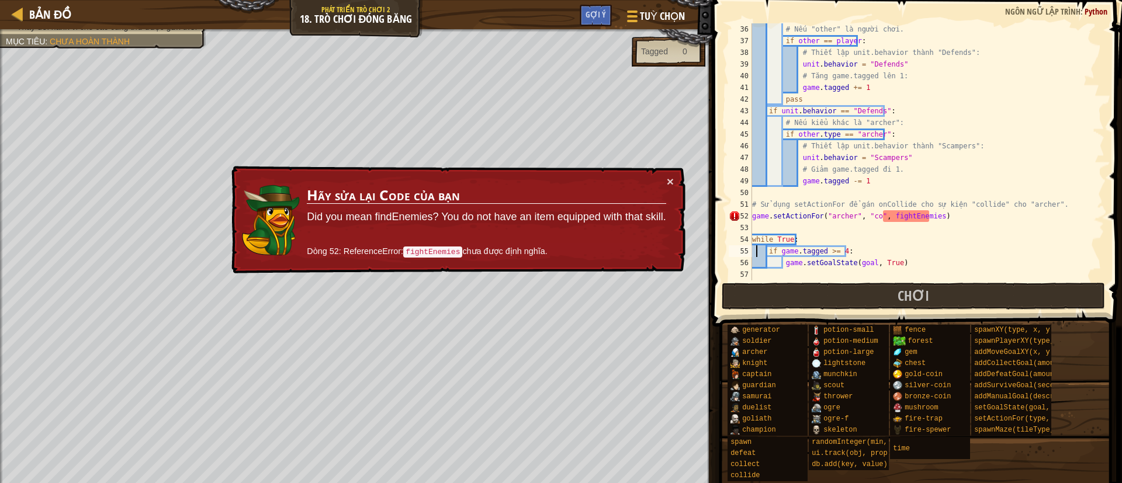
type textarea "while True:"
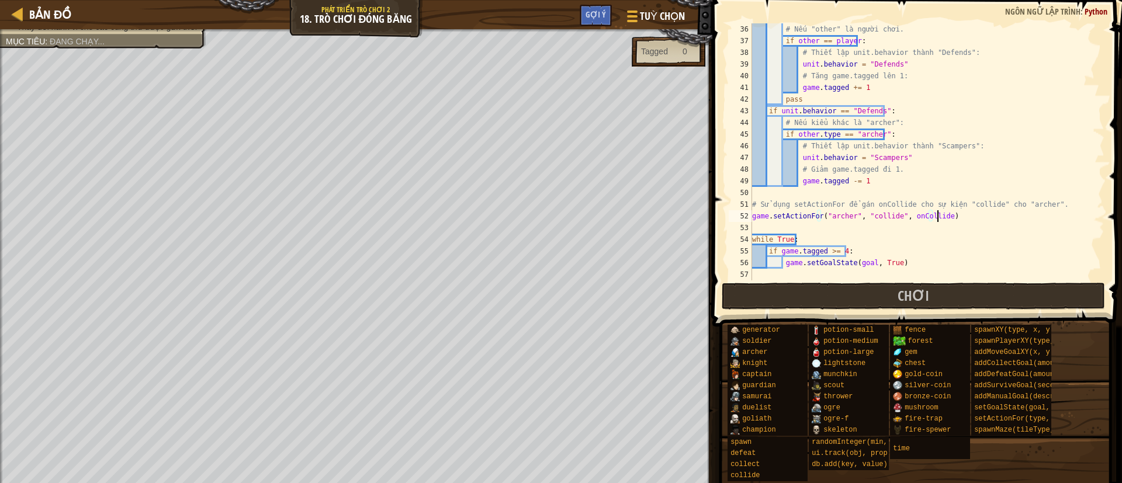
scroll to position [5, 15]
type textarea "game.setActionFor("archer", "collide", onCollide)"
click at [739, 295] on button "Chơi" at bounding box center [914, 296] width 384 height 27
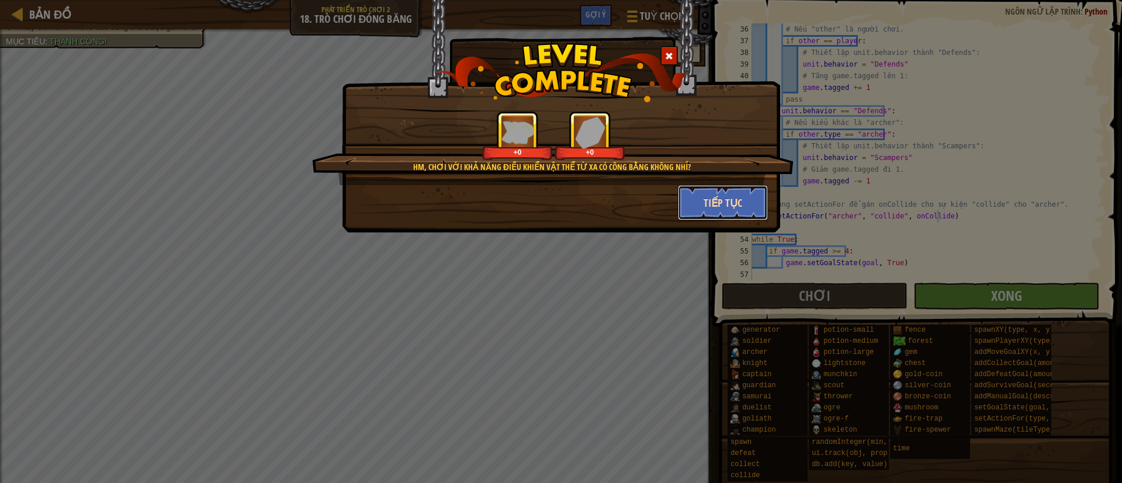
click at [709, 208] on button "Tiếp tục" at bounding box center [723, 202] width 91 height 35
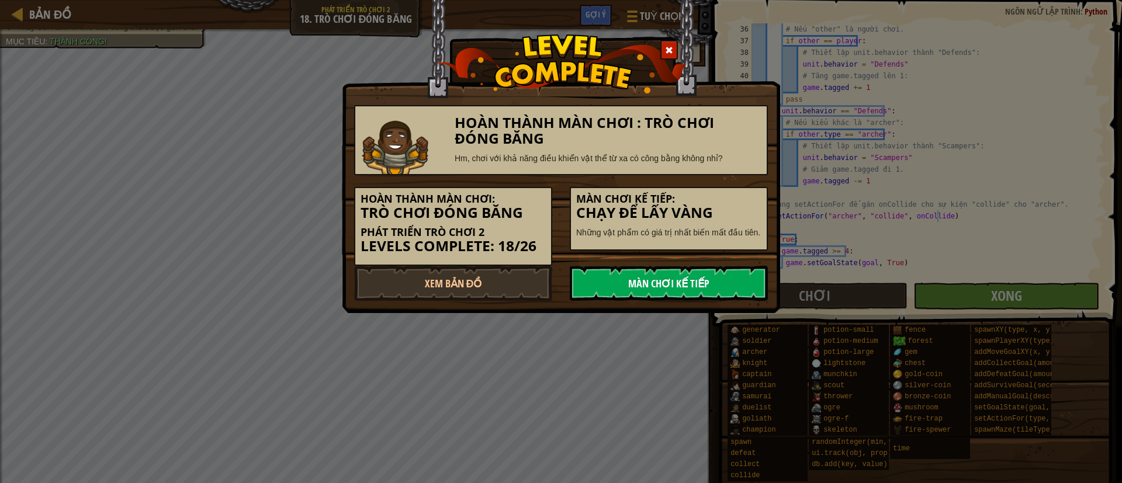
click at [684, 275] on link "Màn chơi kế tiếp" at bounding box center [669, 283] width 198 height 35
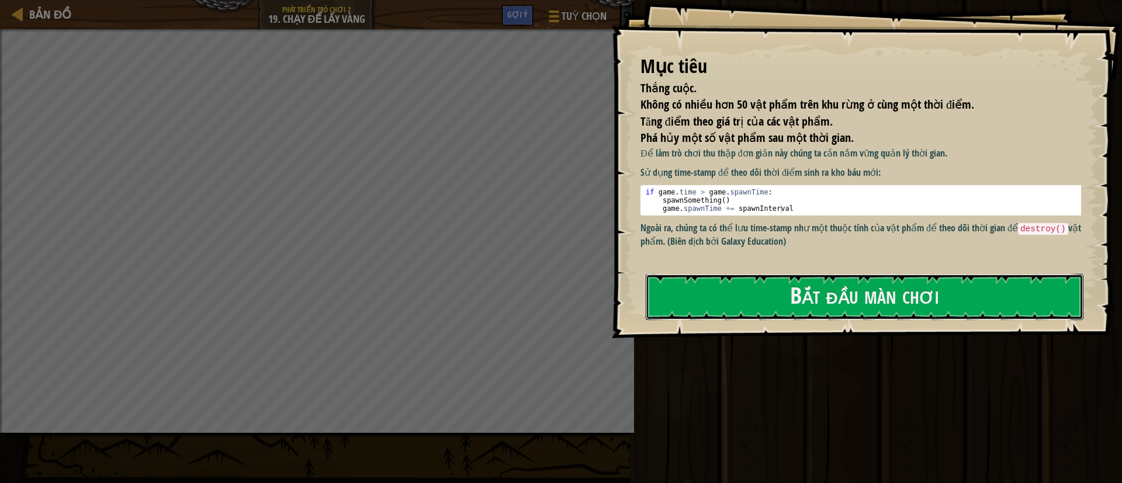
drag, startPoint x: 868, startPoint y: 293, endPoint x: 843, endPoint y: 271, distance: 32.7
click at [739, 293] on button "Bắt đầu màn chơi" at bounding box center [865, 297] width 438 height 46
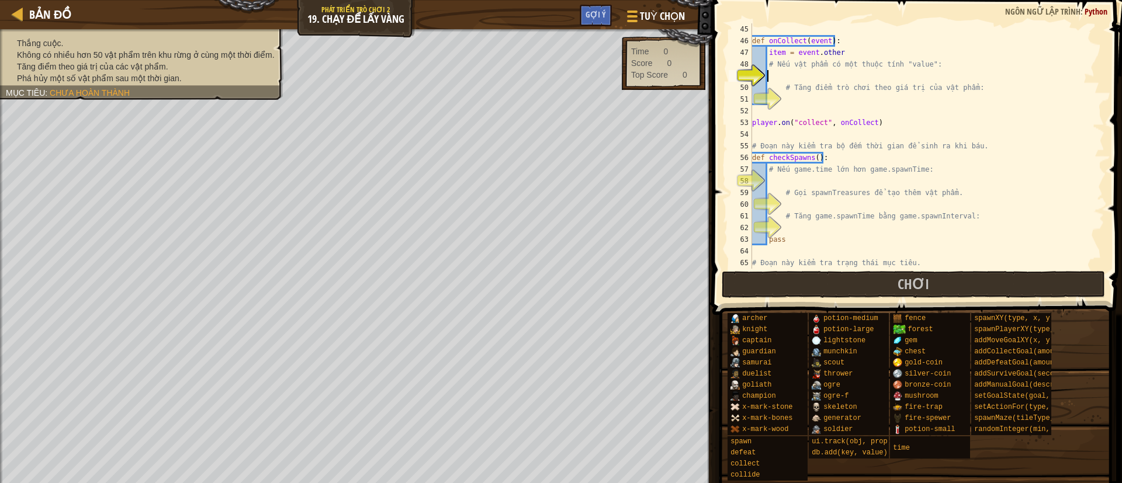
scroll to position [473, 0]
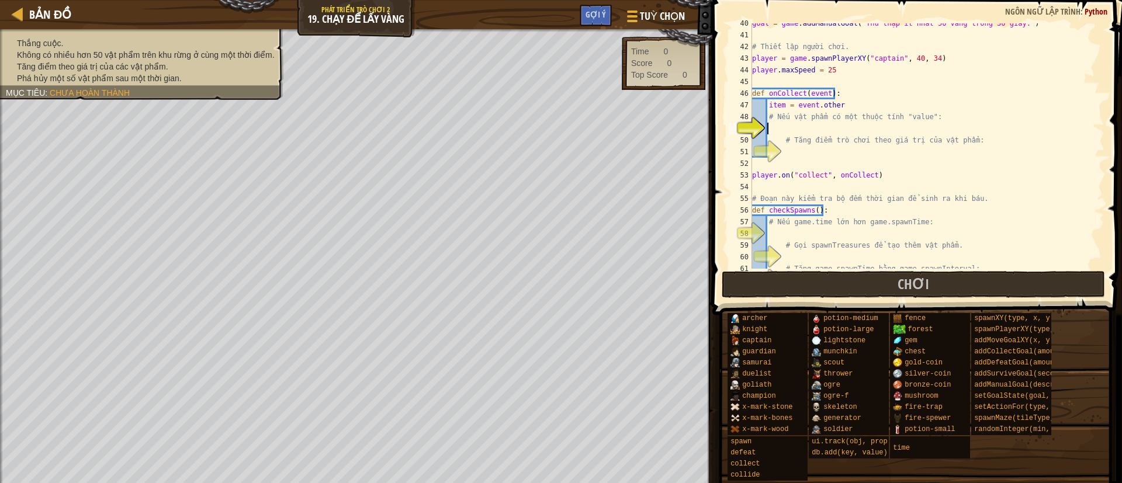
click at [739, 127] on div "goal = game . addManualGoal ( "Thu thập ít nhất 50 vàng trong 30 giây." ) # Thi…" at bounding box center [920, 152] width 341 height 269
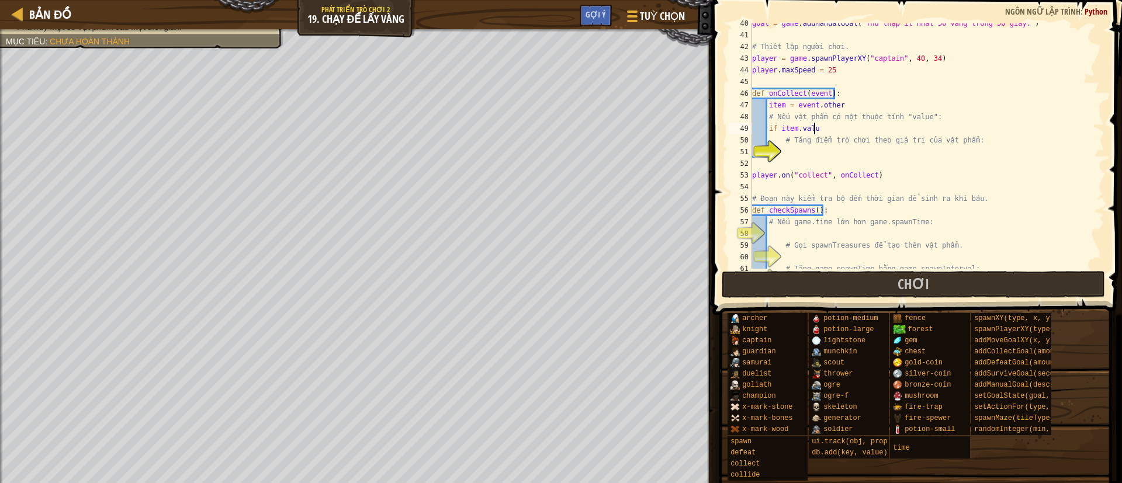
scroll to position [5, 4]
type textarea "if item.value"
click at [739, 157] on div "goal = game . addManualGoal ( "Thu thập ít nhất 50 vàng trong 30 giây." ) # Thi…" at bounding box center [920, 152] width 341 height 269
type textarea "game.score += item.value"
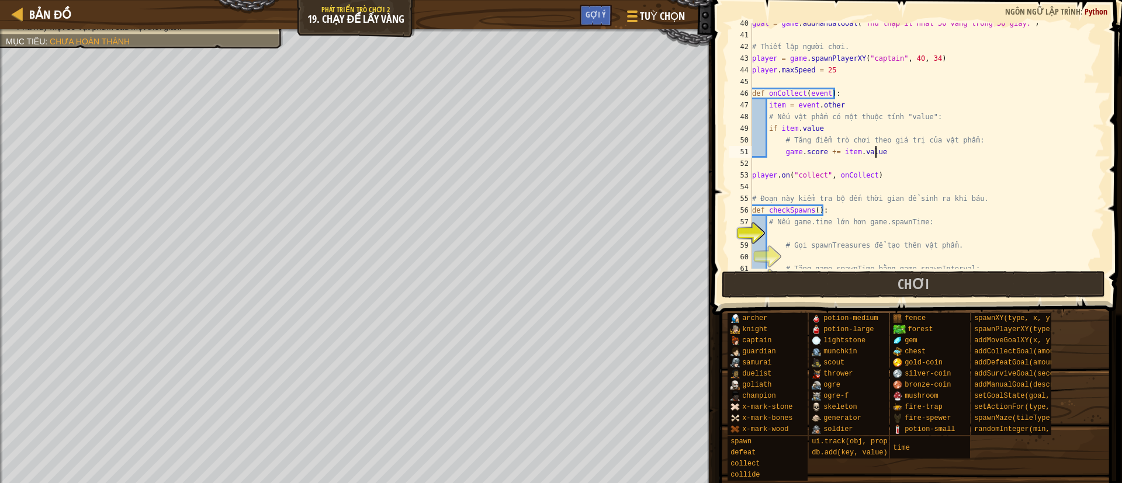
scroll to position [5, 9]
click at [739, 231] on div "goal = game . addManualGoal ( "Thu thập ít nhất 50 vàng trong 30 giây." ) # Thi…" at bounding box center [920, 152] width 341 height 269
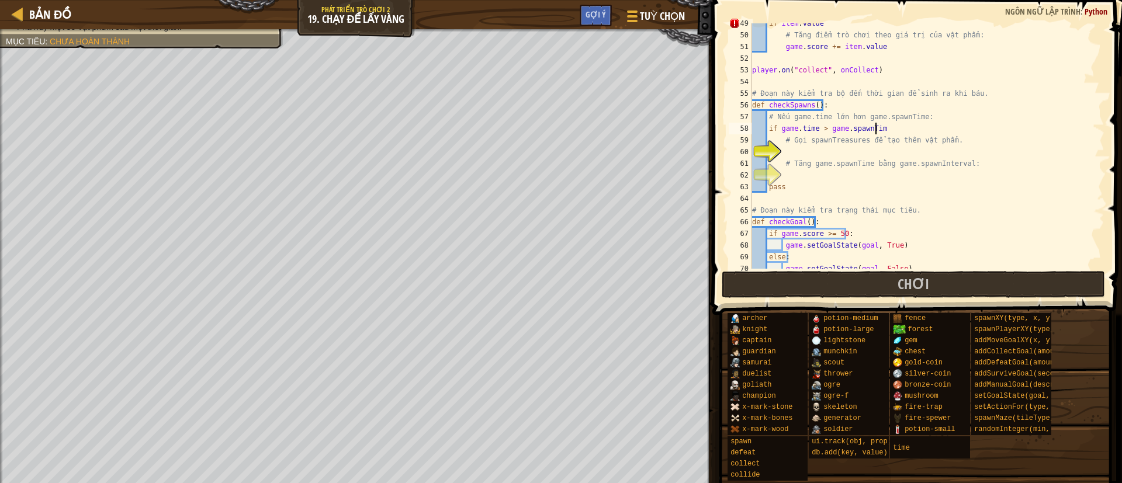
type textarea "if game.time > game.spawnTime"
click at [739, 156] on div "if item . value # Tăng điểm trò chơi theo giá trị của vật phẩm: game . score +=…" at bounding box center [920, 152] width 341 height 269
click at [739, 184] on div "if item . value # Tăng điểm trò chơi theo giá trị của vật phẩm: game . score +=…" at bounding box center [920, 152] width 341 height 269
type textarea "pass"
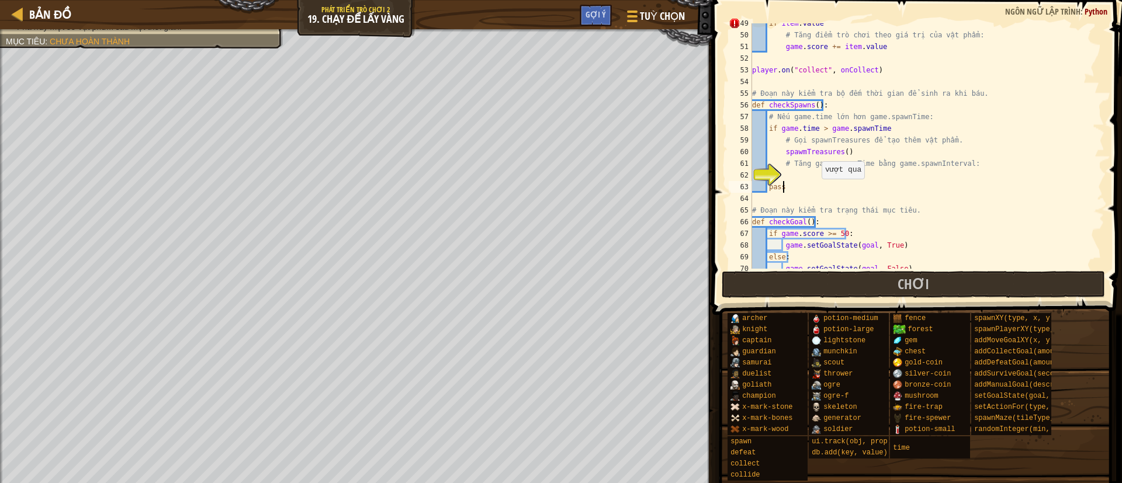
scroll to position [5, 2]
click at [739, 178] on div "if item . value # Tăng điểm trò chơi theo giá trị của vật phẩm: game . score +=…" at bounding box center [920, 152] width 341 height 269
click at [739, 74] on div "if item . value # Tăng điểm trò chơi theo giá trị của vật phẩm: game . score +=…" at bounding box center [920, 152] width 341 height 269
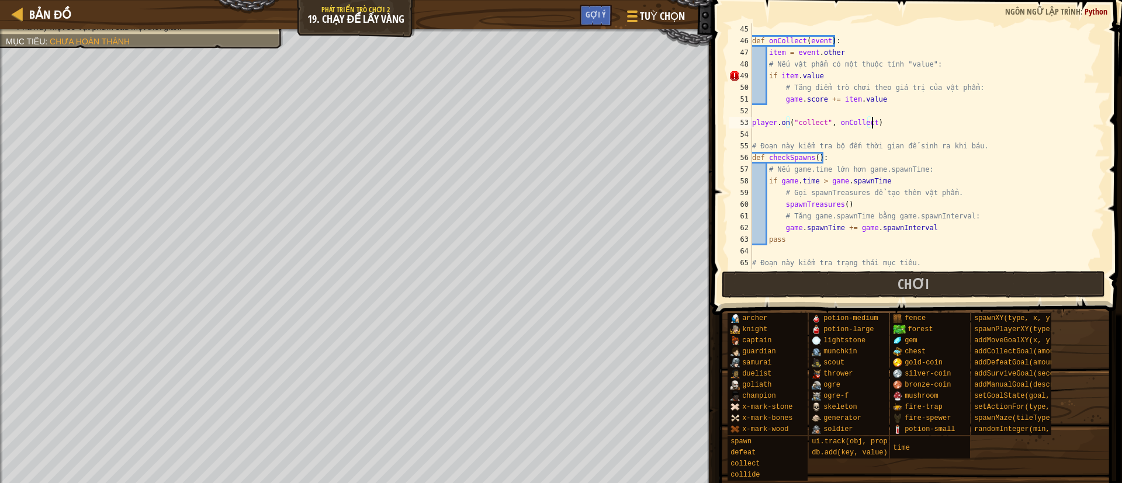
scroll to position [526, 0]
click at [739, 78] on div "def onCollect ( event ) : item = event . other # Nếu vật phẩm có một thuộc tính…" at bounding box center [920, 157] width 341 height 269
click at [739, 181] on div "def onCollect ( event ) : item = event . other # Nếu vật phẩm có một thuộc tính…" at bounding box center [920, 157] width 341 height 269
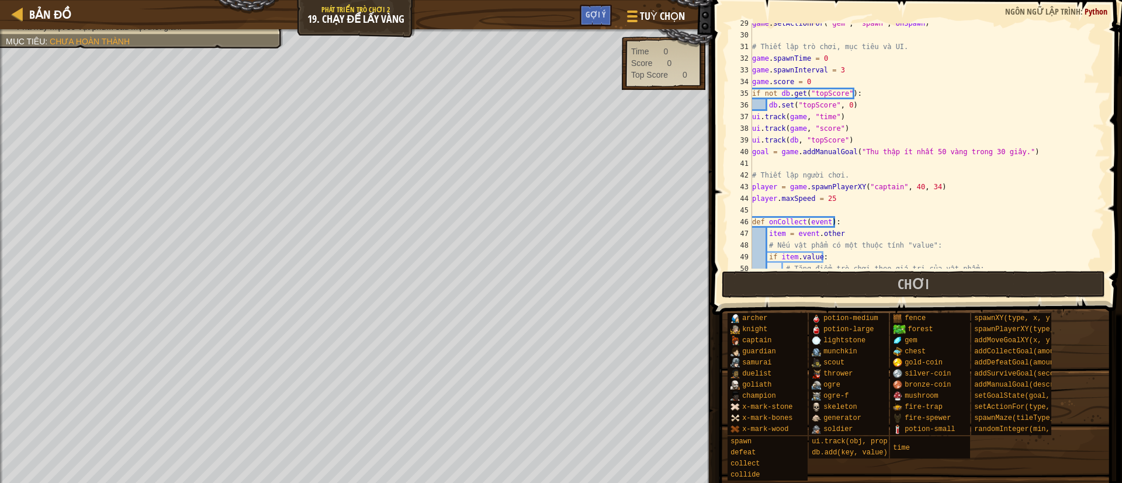
scroll to position [555, 0]
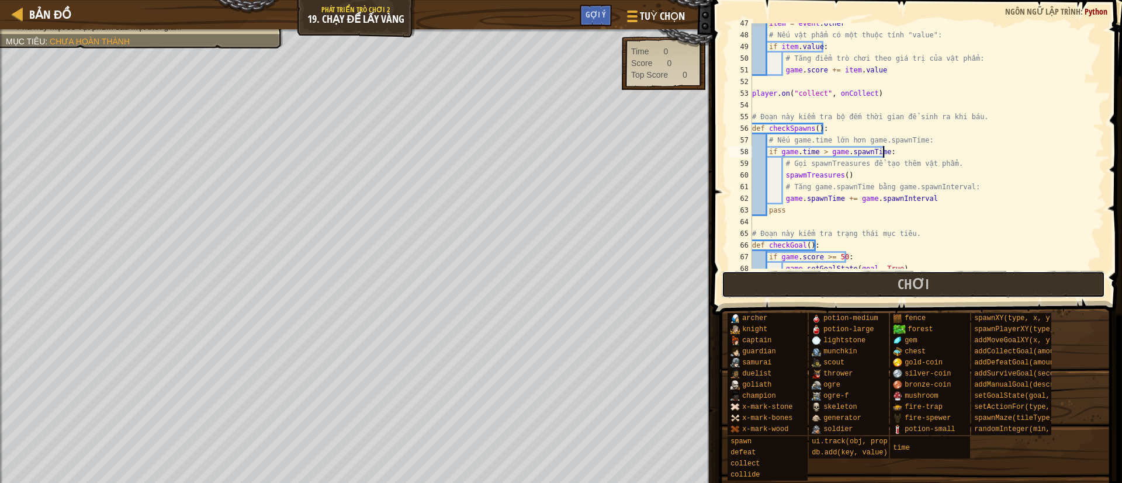
click at [739, 285] on button "Chơi" at bounding box center [914, 284] width 384 height 27
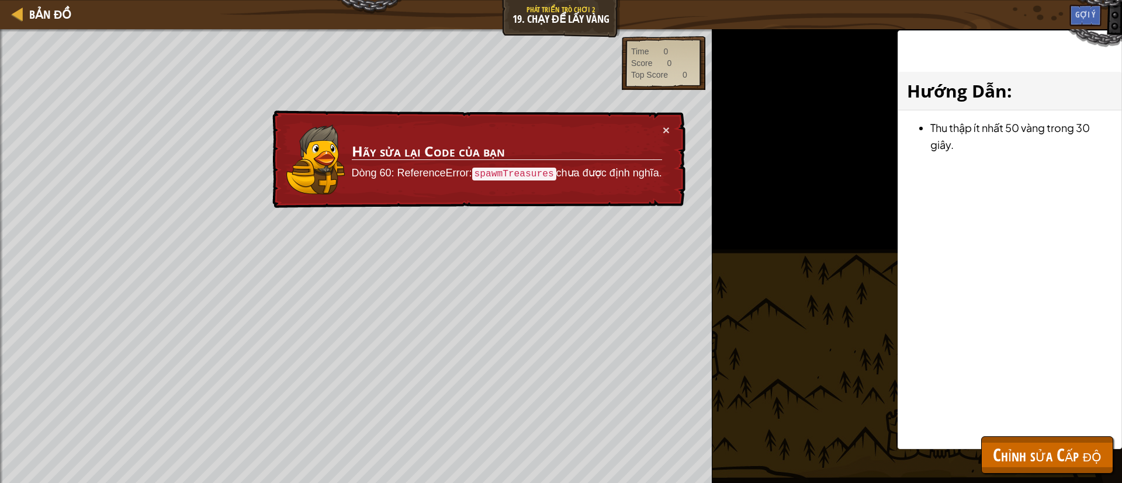
click at [660, 130] on td "Hãy sửa lại Code của bạn Dòng 60: ReferenceError: spawmTreasures chưa được định…" at bounding box center [506, 159] width 311 height 71
click at [739, 321] on span "Chỉnh sửa Cấp độ" at bounding box center [1047, 455] width 109 height 24
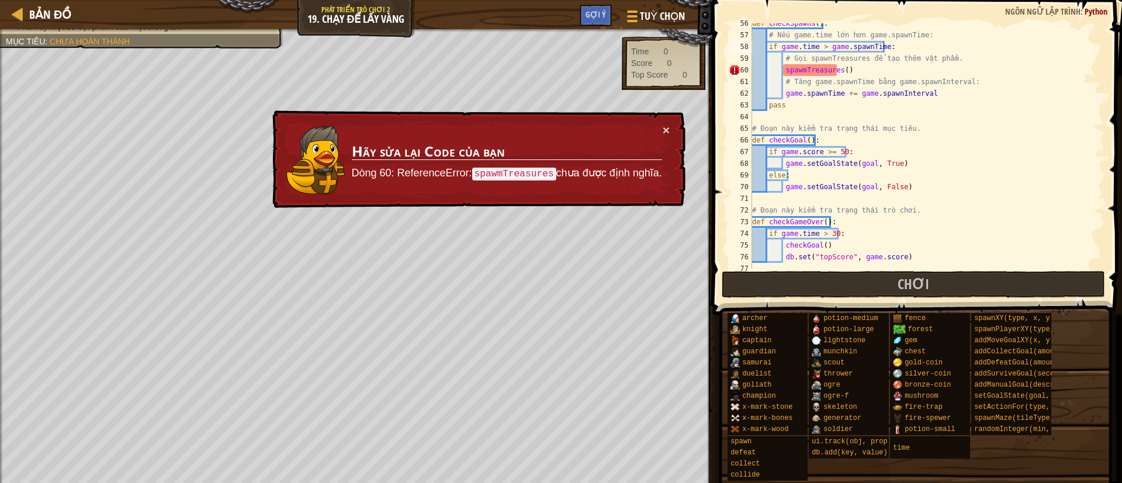
scroll to position [660, 0]
click at [739, 68] on div "def checkSpawns ( ) : # Nếu game.time lớn hơn game.spawnTime: if game . time > …" at bounding box center [920, 152] width 341 height 269
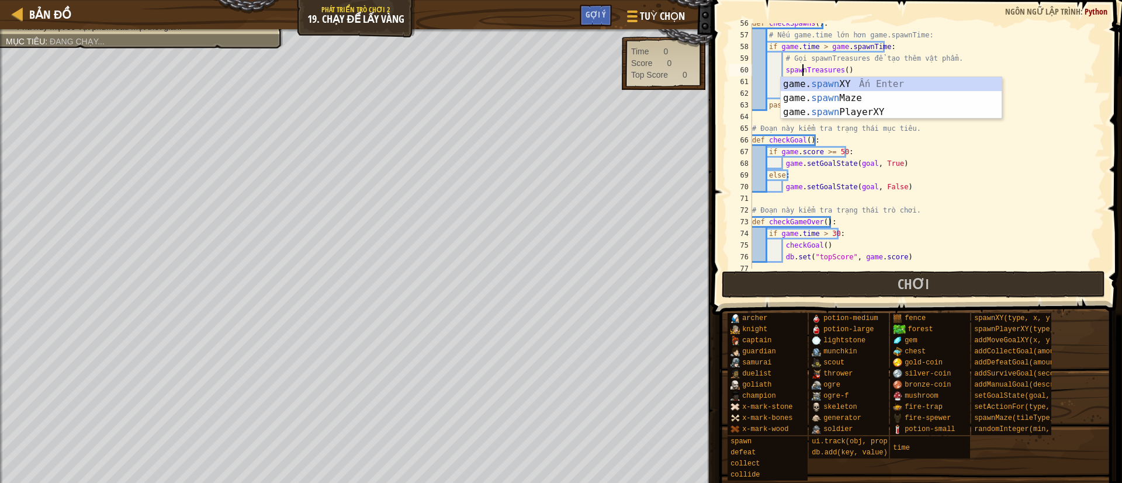
scroll to position [5, 4]
click at [739, 170] on div "def checkSpawns ( ) : # Nếu game.time lớn hơn game.spawnTime: if game . time > …" at bounding box center [920, 152] width 341 height 269
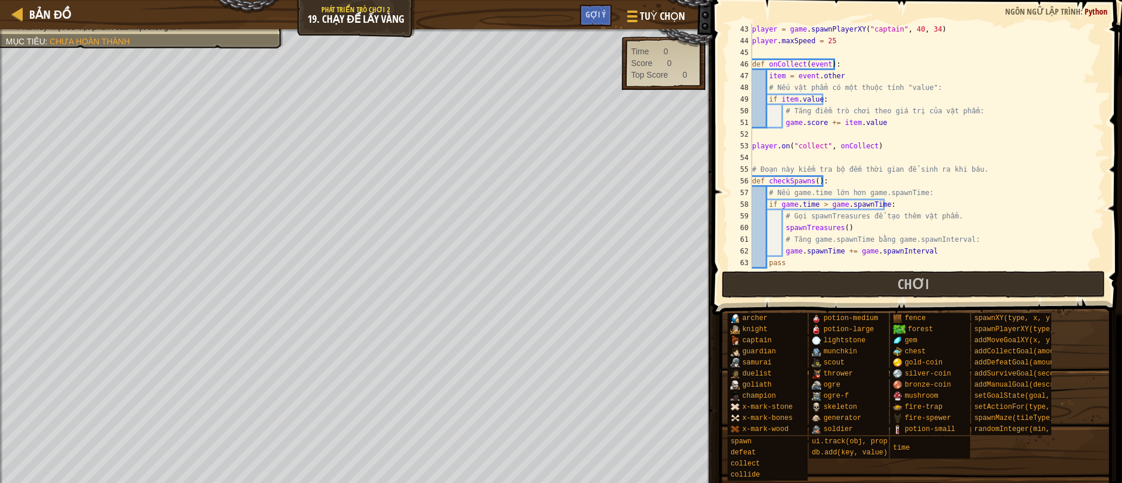
scroll to position [555, 0]
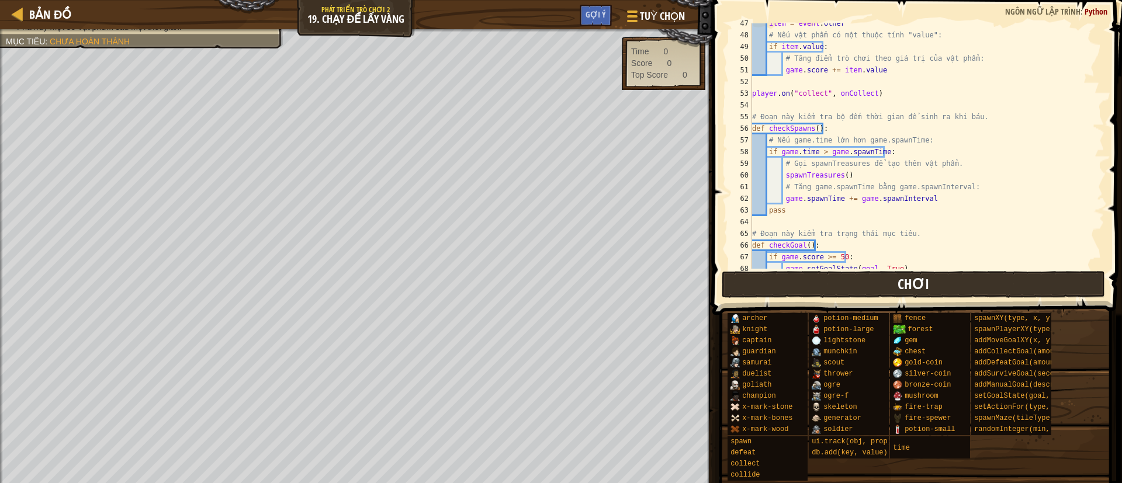
type textarea "else:"
drag, startPoint x: 885, startPoint y: 283, endPoint x: 753, endPoint y: 303, distance: 133.0
click at [739, 283] on button "Chơi" at bounding box center [914, 284] width 384 height 27
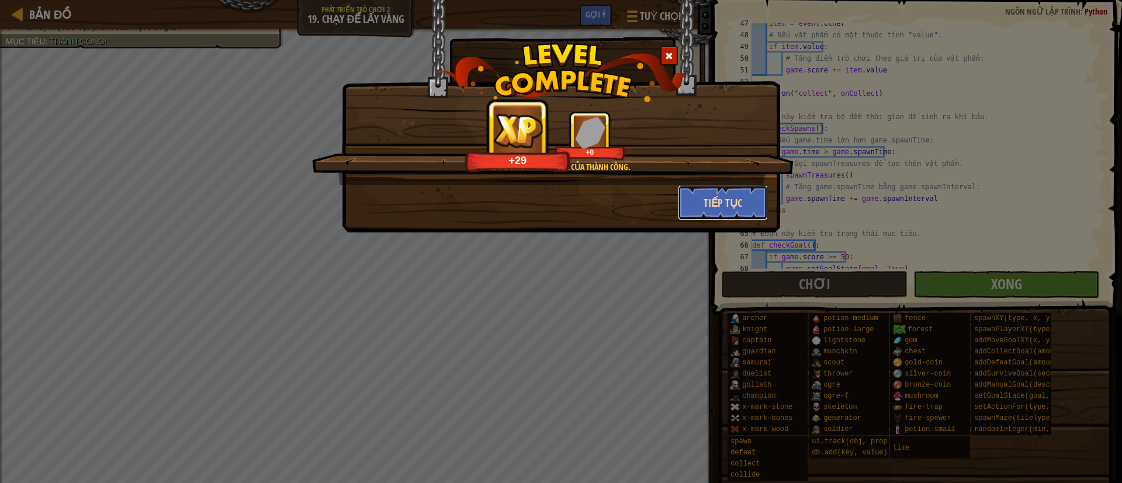
click at [704, 195] on button "Tiếp tục" at bounding box center [723, 202] width 91 height 35
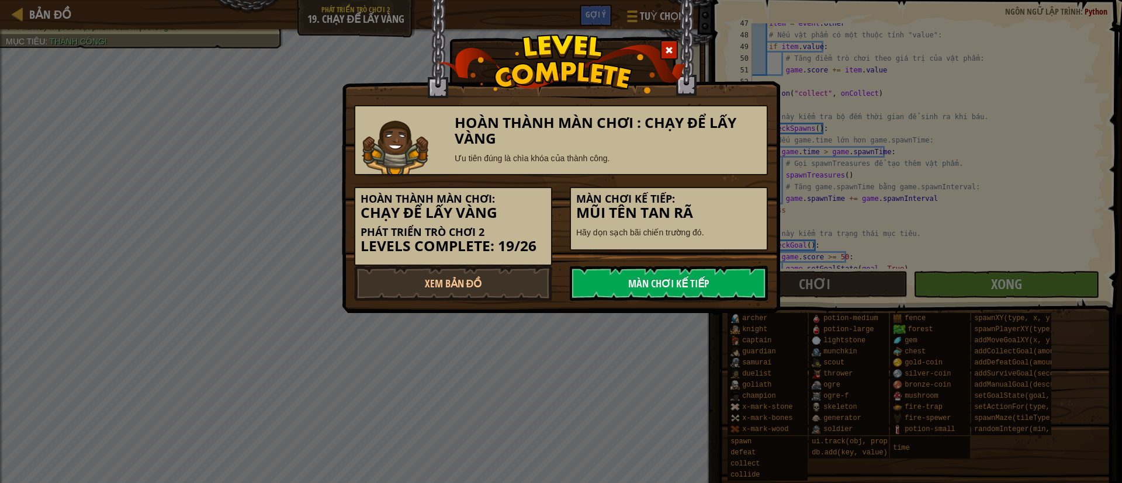
click at [680, 251] on div "Hoàn thành màn chơi: Chạy Để Lấy Vàng Phát triển trò chơi 2 Levels Complete: 19…" at bounding box center [560, 220] width 431 height 91
click at [662, 270] on link "Màn chơi kế tiếp" at bounding box center [669, 283] width 198 height 35
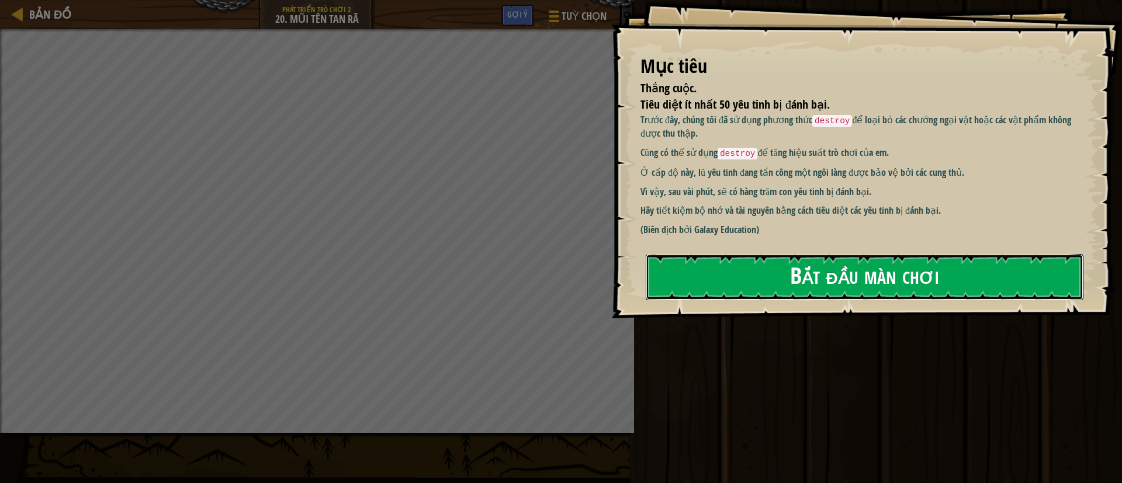
click at [680, 280] on button "Bắt đầu màn chơi" at bounding box center [865, 277] width 438 height 46
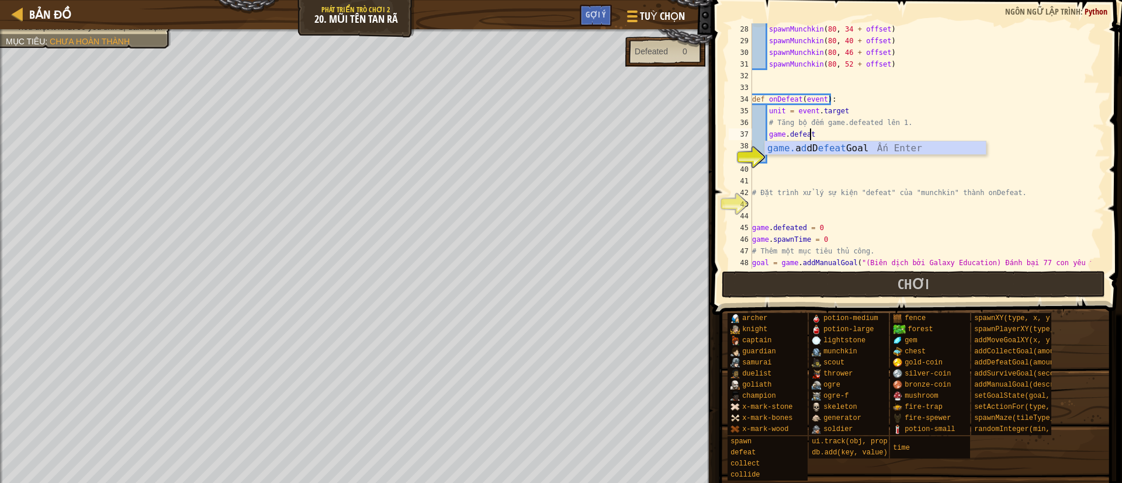
scroll to position [5, 4]
type textarea "game.defeated += 1"
click at [739, 153] on div "spawnMunchkin ( 80 , 34 + offset ) spawnMunchkin ( 80 , 40 + offset ) spawnMunc…" at bounding box center [920, 157] width 341 height 269
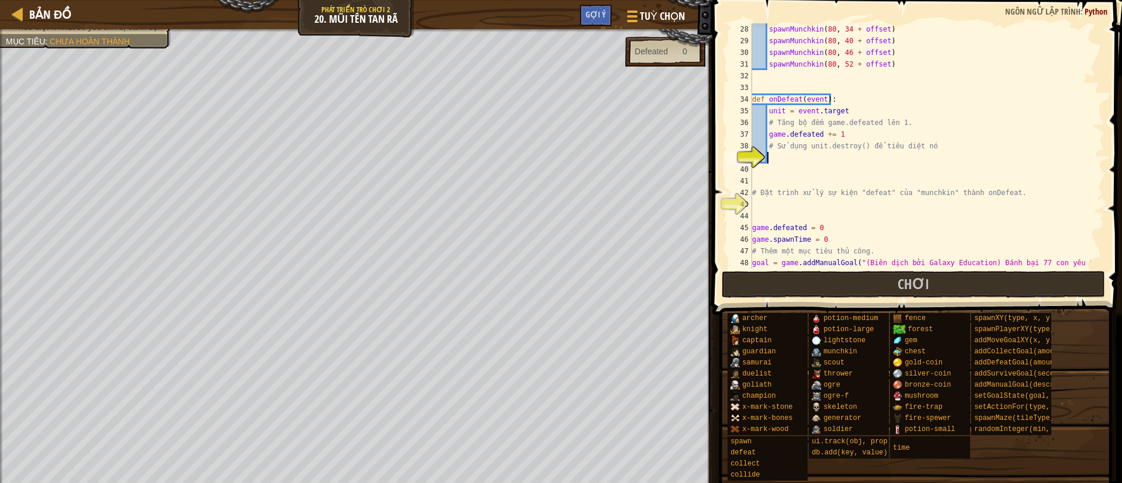
type textarea "u"
type textarea "unit.destroy()"
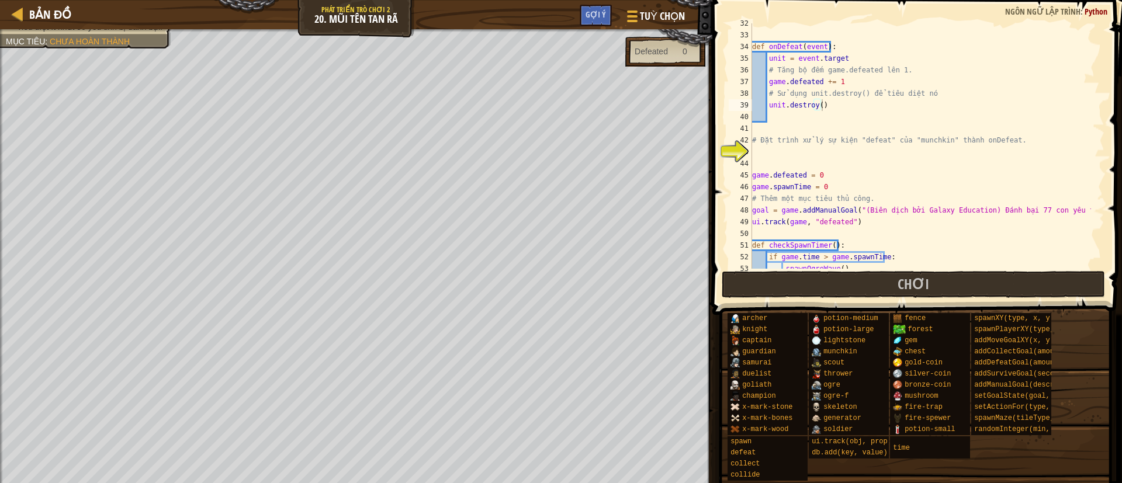
click at [739, 150] on div "def onDefeat ( event ) : unit = event . target # Tăng bộ đếm game.defeated lên …" at bounding box center [920, 152] width 341 height 269
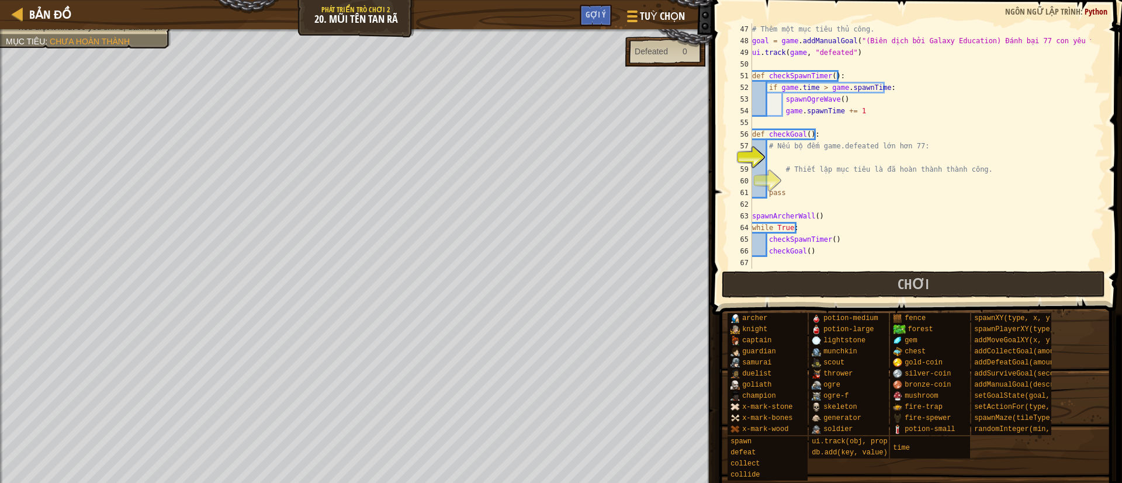
scroll to position [538, 0]
click at [739, 164] on div "# Thêm một mục tiêu thủ công. goal = game . addManualGoal ( "(Biên dịch bởi Gal…" at bounding box center [920, 157] width 341 height 269
type textarea "# Thiết lập mục tiêu là đã hoàn thành thành công."
drag, startPoint x: 861, startPoint y: 154, endPoint x: 875, endPoint y: 154, distance: 13.4
click at [739, 154] on div "# Thêm một mục tiêu thủ công. goal = game . addManualGoal ( "(Biên dịch bởi Gal…" at bounding box center [920, 157] width 341 height 269
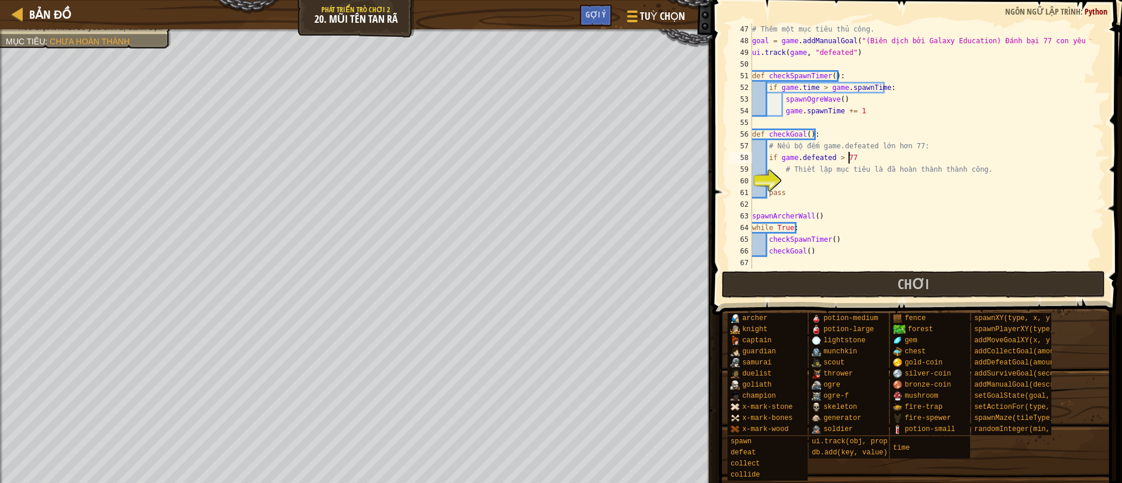
scroll to position [5, 7]
click at [739, 192] on div "# Thêm một mục tiêu thủ công. goal = game . addManualGoal ( "(Biên dịch bởi Gal…" at bounding box center [920, 157] width 341 height 269
type textarea "pass"
click at [739, 183] on div "# Thêm một mục tiêu thủ công. goal = game . addManualGoal ( "(Biên dịch bởi Gal…" at bounding box center [920, 157] width 341 height 269
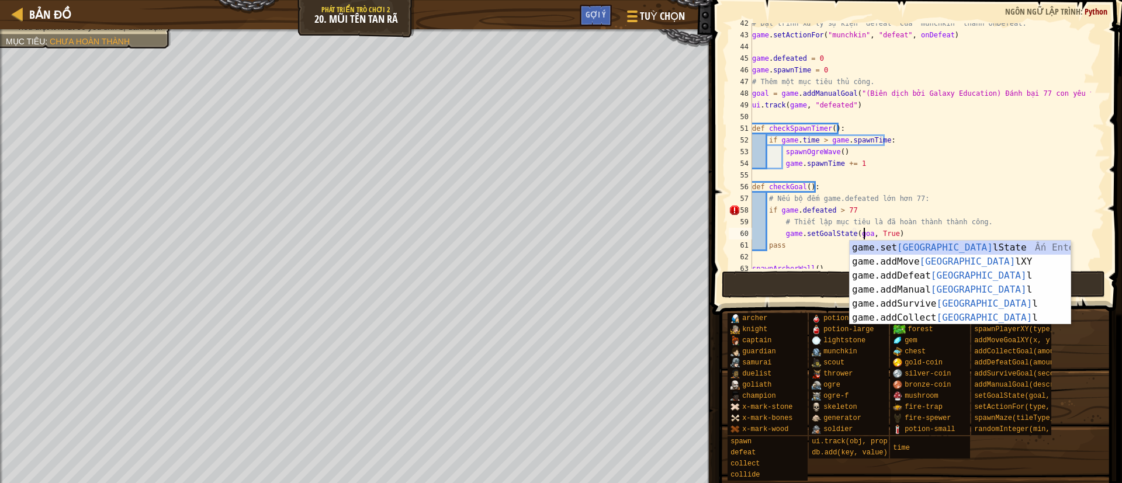
scroll to position [5, 9]
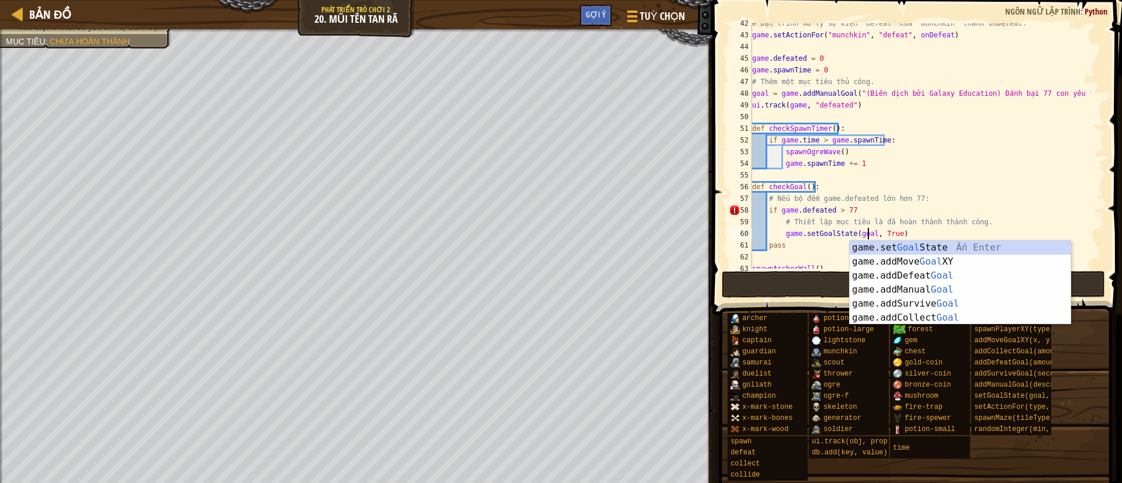
click at [739, 165] on div "# Đặt trình xử lý sự kiện "defeat" của "munchkin" thành onDefeat. game . setAct…" at bounding box center [920, 152] width 341 height 269
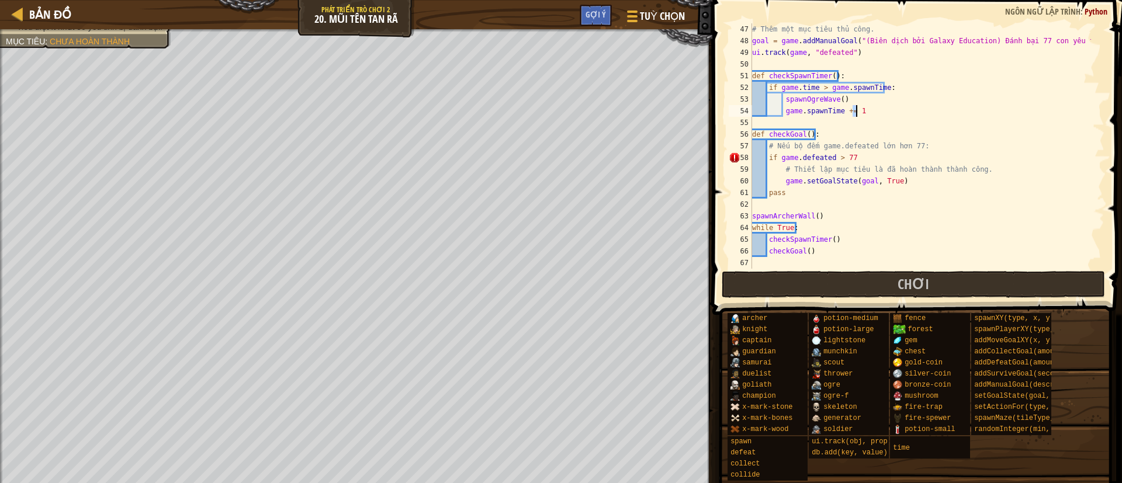
scroll to position [538, 0]
click at [739, 154] on div "# Thêm một mục tiêu thủ công. goal = game . addManualGoal ( "(Biên dịch bởi Gal…" at bounding box center [920, 157] width 341 height 269
type textarea "if game.defeated > 77:"
click at [739, 282] on button "Chơi" at bounding box center [914, 284] width 384 height 27
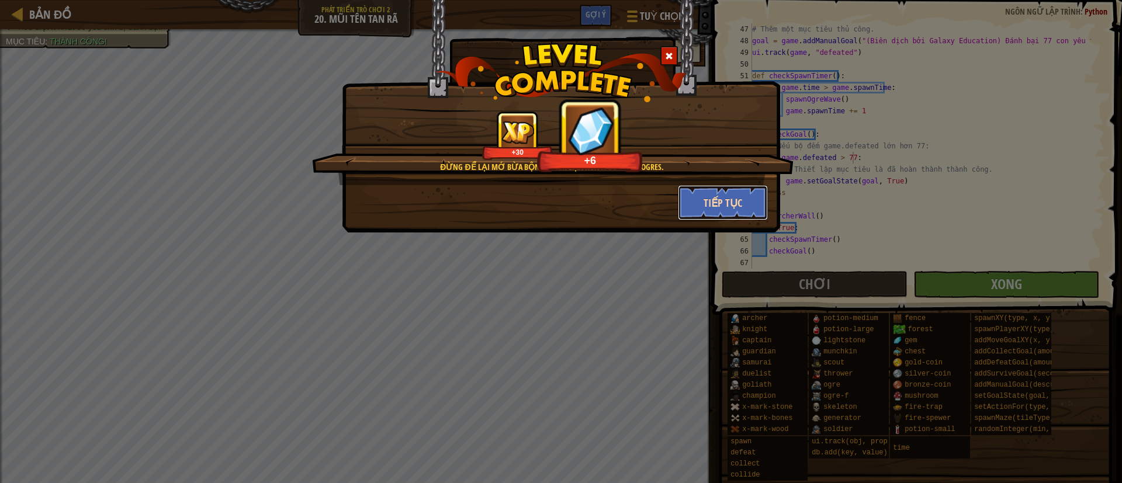
click at [720, 214] on button "Tiếp tục" at bounding box center [723, 202] width 91 height 35
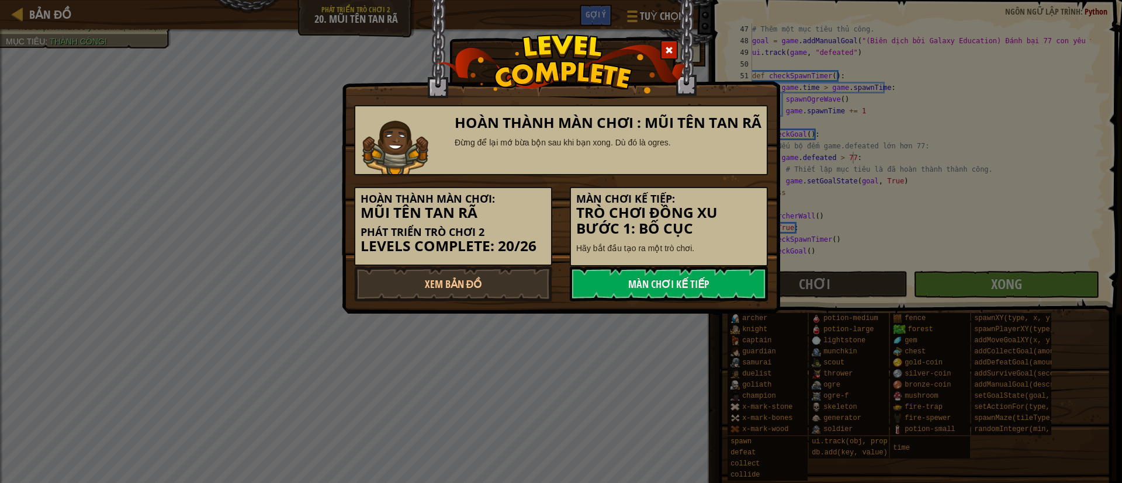
click at [720, 214] on h3 "Trò Chơi Đồng Xu Bước 1: Bố cục" at bounding box center [668, 221] width 185 height 32
click at [674, 288] on link "Màn chơi kế tiếp" at bounding box center [669, 283] width 198 height 35
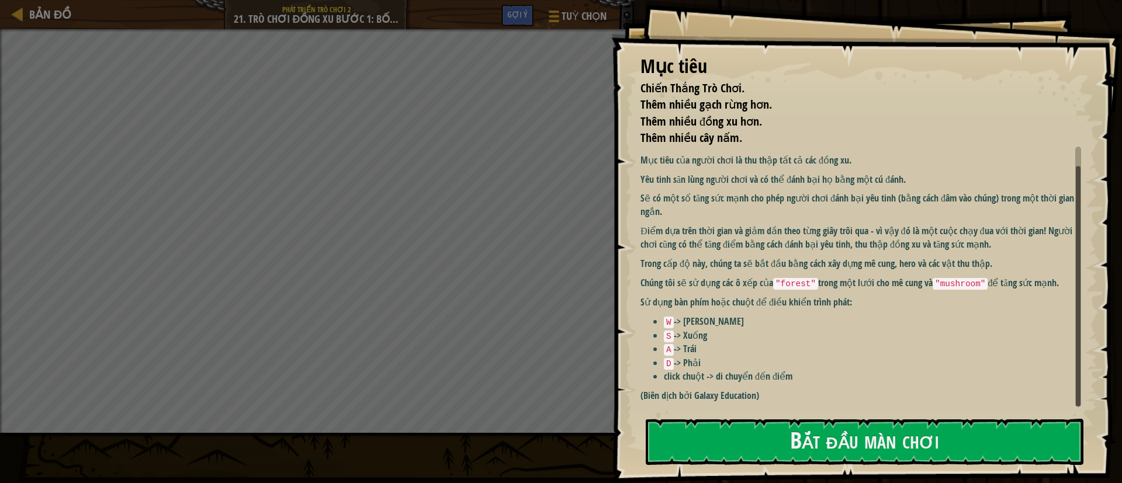
scroll to position [13, 0]
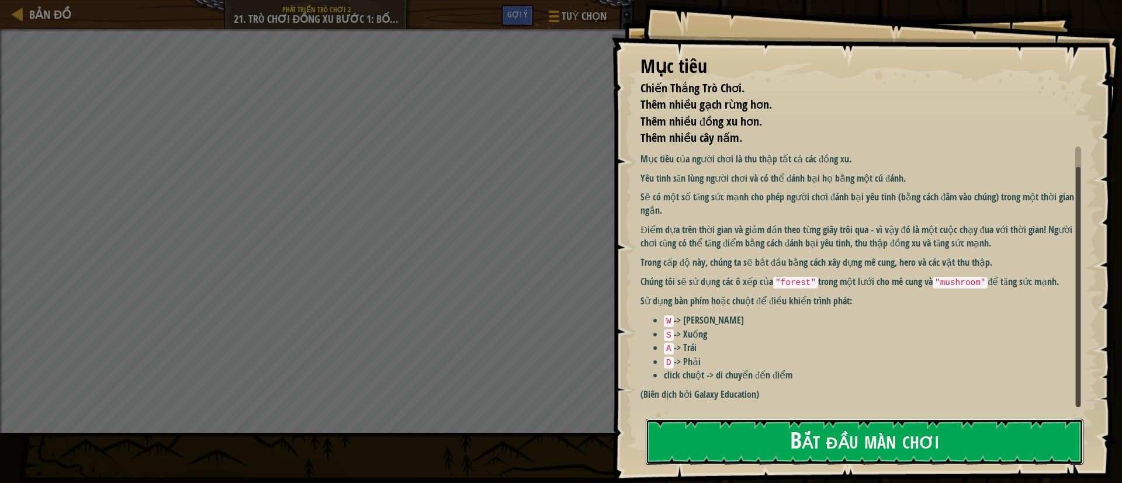
click at [700, 321] on button "Bắt đầu màn chơi" at bounding box center [865, 442] width 438 height 46
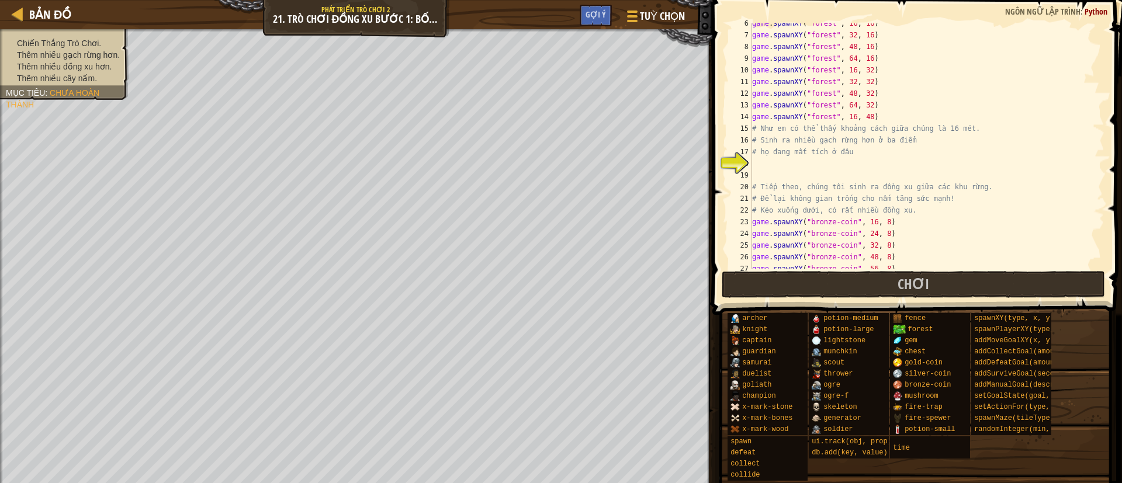
scroll to position [0, 0]
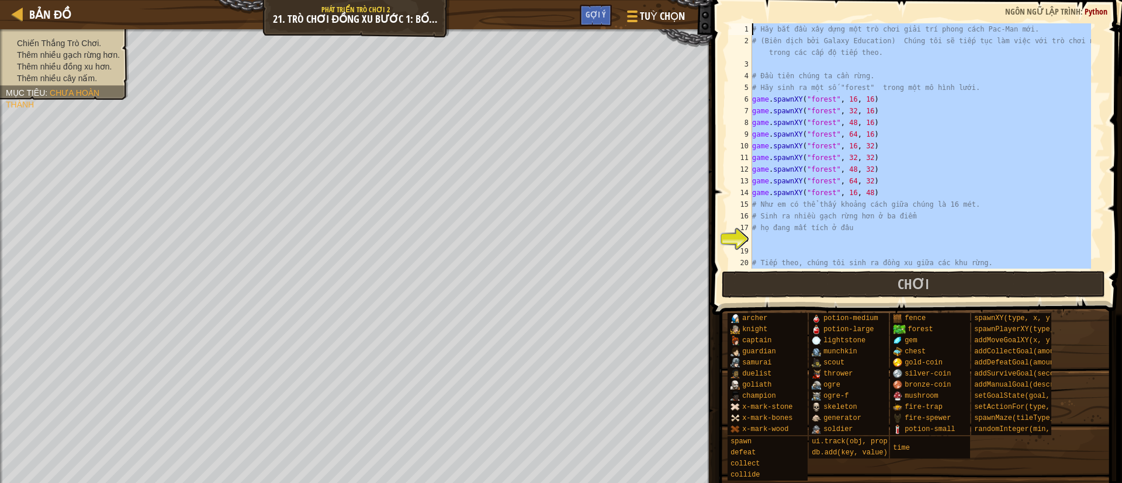
drag, startPoint x: 1034, startPoint y: 263, endPoint x: 671, endPoint y: 2, distance: 446.8
click at [671, 2] on div "Bản đồ Phát triển trò chơi 2 21. Trò Chơi Đồng Xu Bước 1: Bố cục Tuỳ chọn Xong …" at bounding box center [561, 241] width 1122 height 483
click at [739, 111] on div "# Hãy bắt đầu xây dựng một trò chơi giải trí phong cách Pac-Man mới. # (Biên dị…" at bounding box center [920, 145] width 341 height 245
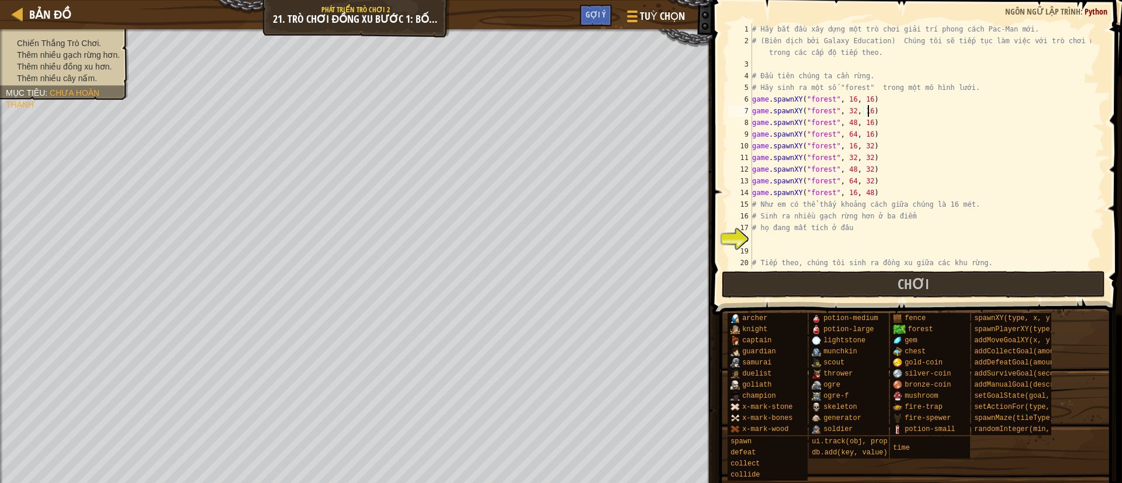
type textarea "# Bây giờ, hãy kiểm tra những gì em đã làm để đảm bảo rằng nó hoạt động!"
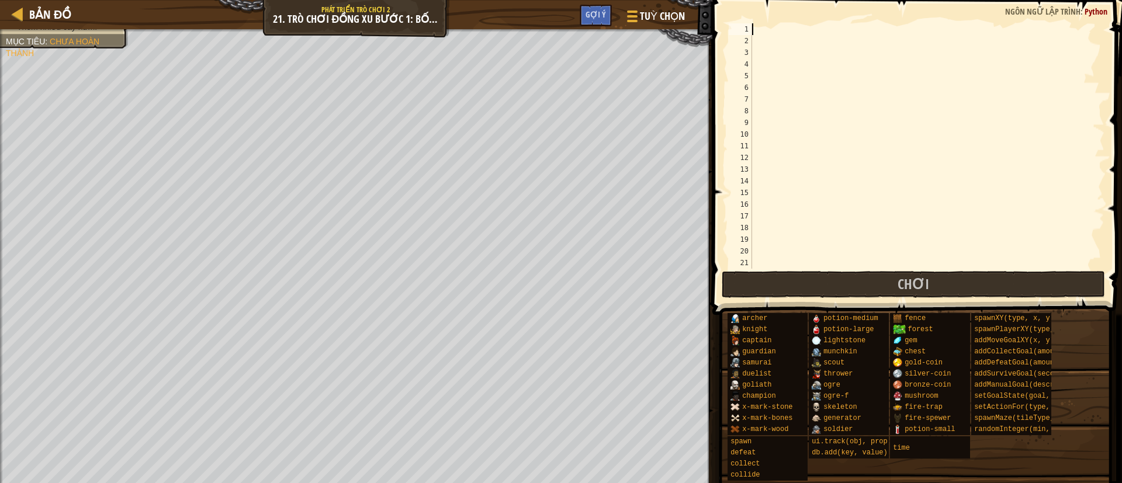
click at [739, 29] on div at bounding box center [920, 157] width 341 height 269
click at [739, 23] on div at bounding box center [920, 157] width 341 height 269
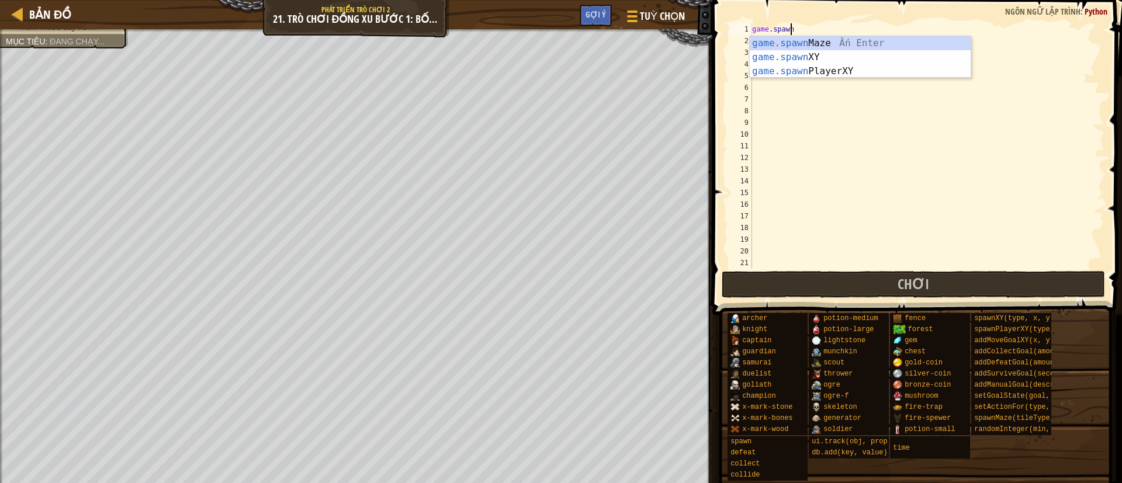
scroll to position [5, 2]
type textarea "g"
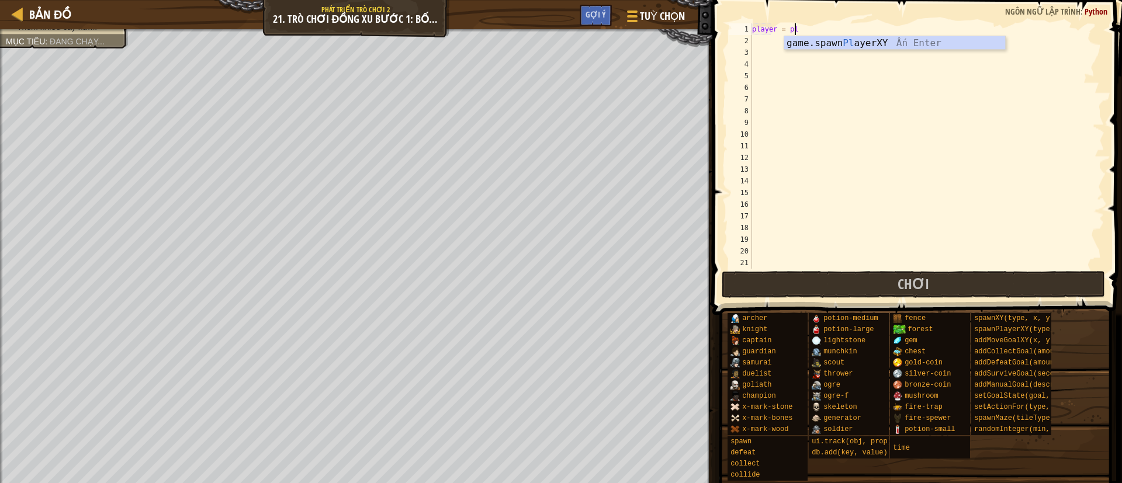
scroll to position [5, 3]
type textarea "player = game.spawnPlayerXY("captain", 36, 30)"
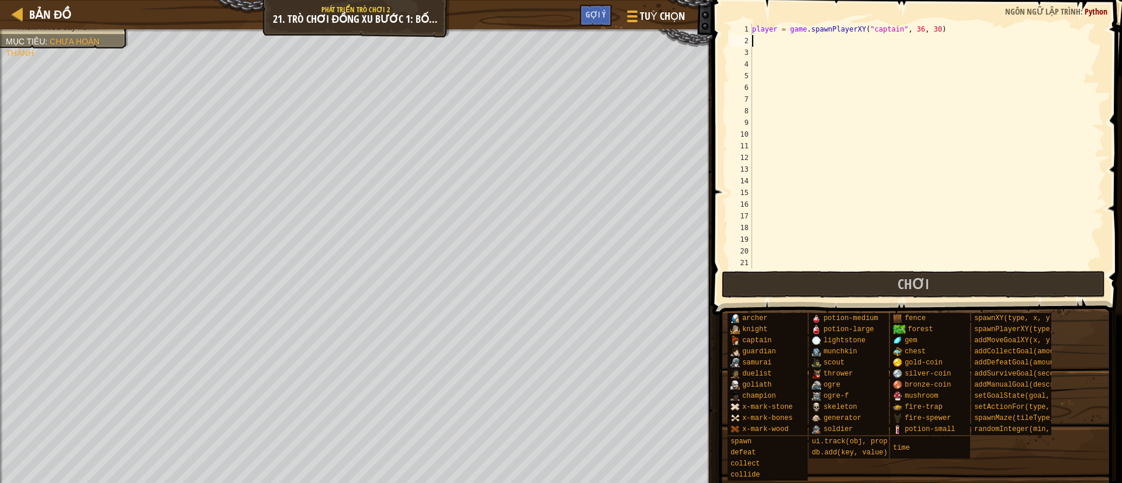
click at [739, 44] on div "player = game . spawnPlayerXY ( "captain" , 36 , 30 )" at bounding box center [920, 157] width 341 height 269
click at [562, 164] on div "copy 62, 50" at bounding box center [599, 167] width 98 height 23
drag, startPoint x: 871, startPoint y: 42, endPoint x: 848, endPoint y: 39, distance: 22.4
click at [739, 39] on div "player = game . spawnPlayerXY ( "captain" , 36 , 30 ) game . spawnXY ( "mushroo…" at bounding box center [920, 157] width 341 height 269
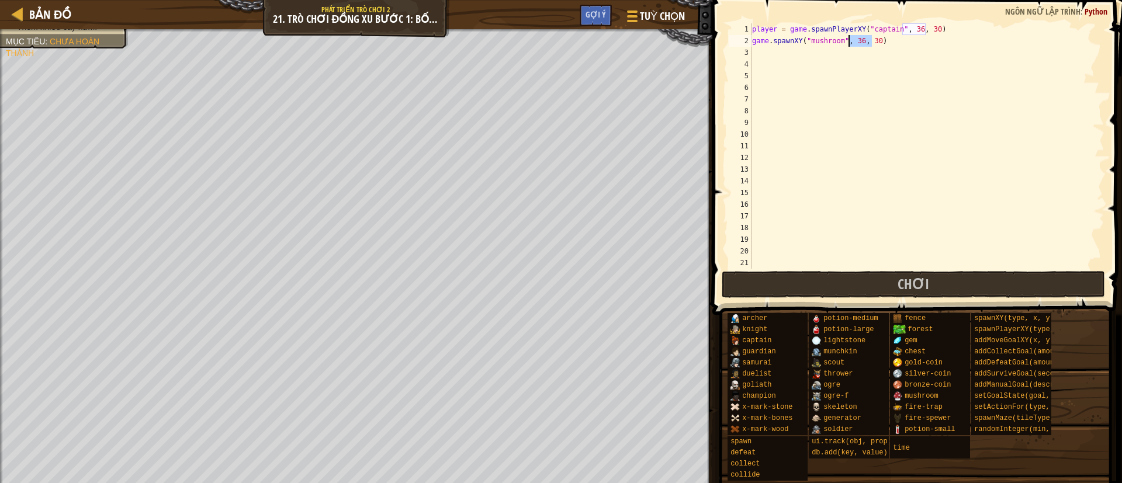
paste textarea "62, 5"
type textarea "game.spawnXY("mushroom", 62, 50)"
click at [739, 74] on div "player = game . spawnPlayerXY ( "captain" , 36 , 30 ) game . spawnXY ( "mushroo…" at bounding box center [920, 157] width 341 height 269
click at [739, 60] on div "player = game . spawnPlayerXY ( "captain" , 36 , 30 ) game . spawnXY ( "mushroo…" at bounding box center [920, 157] width 341 height 269
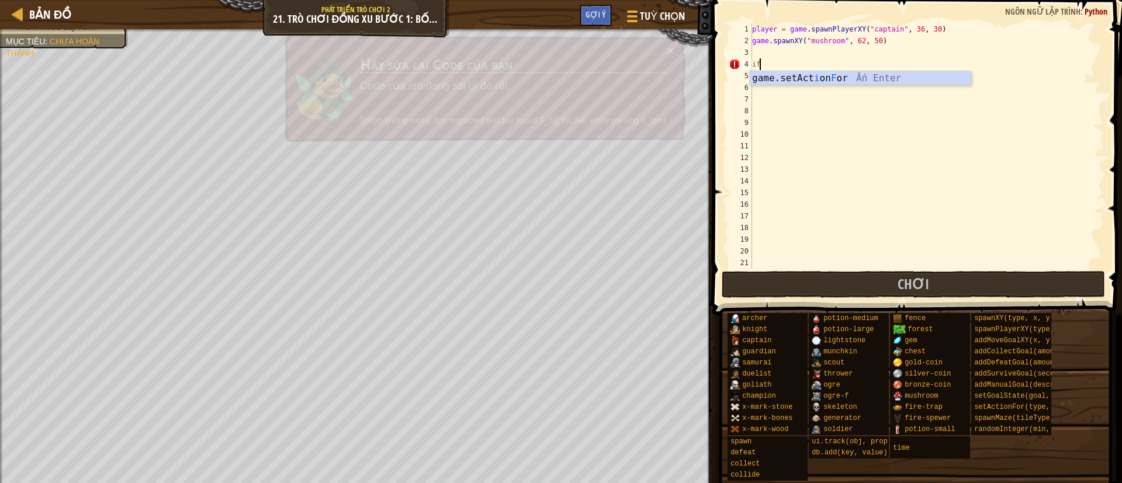
type textarea "i"
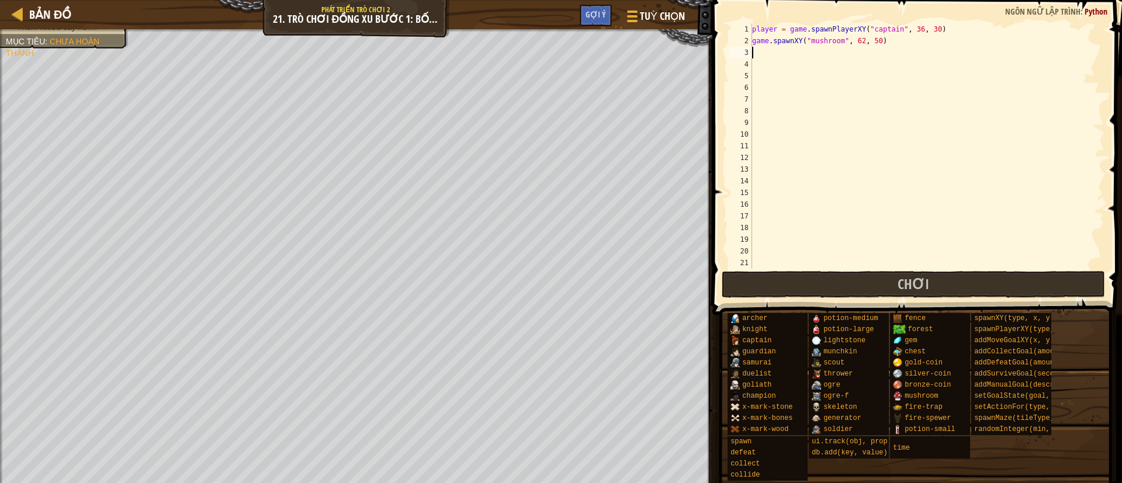
click at [739, 80] on div "player = game . spawnPlayerXY ( "captain" , 36 , 30 ) game . spawnXY ( "mushroo…" at bounding box center [920, 157] width 341 height 269
click at [739, 67] on div "player = game . spawnPlayerXY ( "captain" , 36 , 30 ) game . spawnXY ( "mushroo…" at bounding box center [920, 157] width 341 height 269
type textarea "def onCollect(event):"
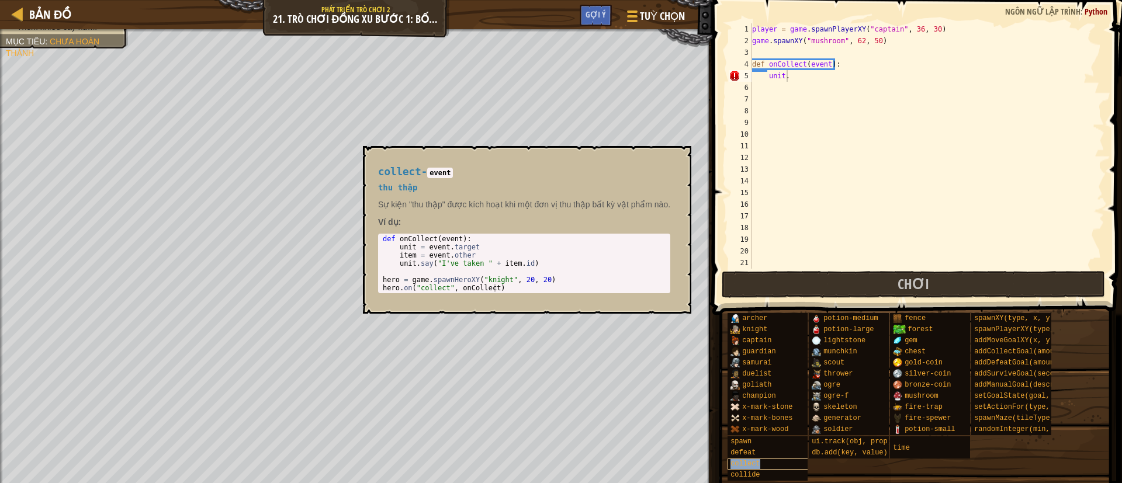
click at [739, 321] on span "collect" at bounding box center [744, 464] width 29 height 8
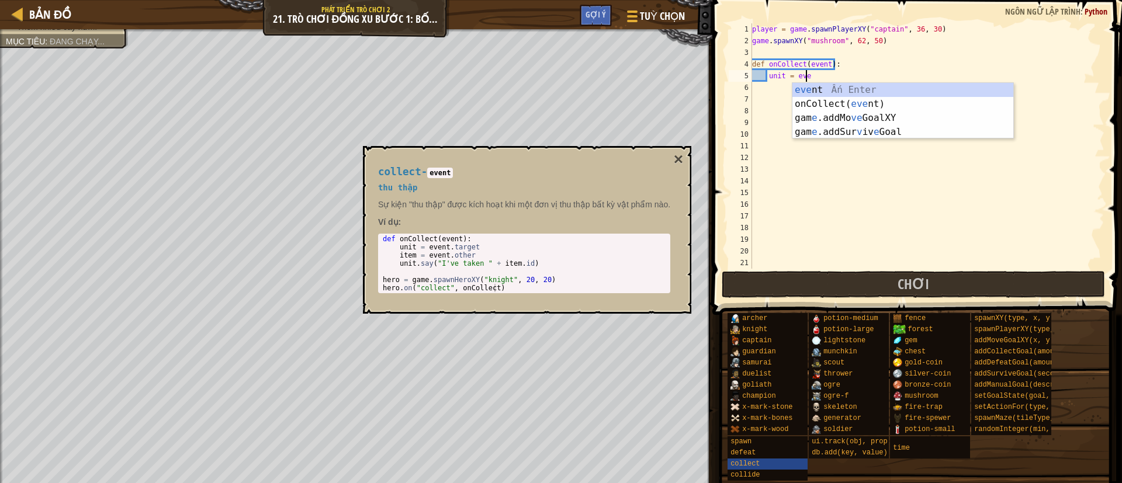
scroll to position [5, 4]
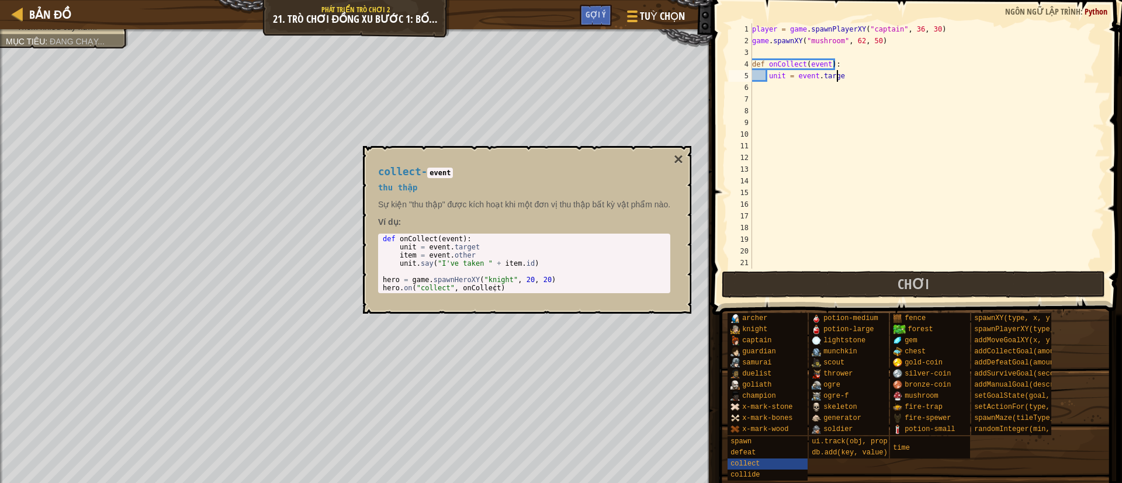
type textarea "unit = [DOMAIN_NAME]"
type textarea "item = event.other"
type textarea "h"
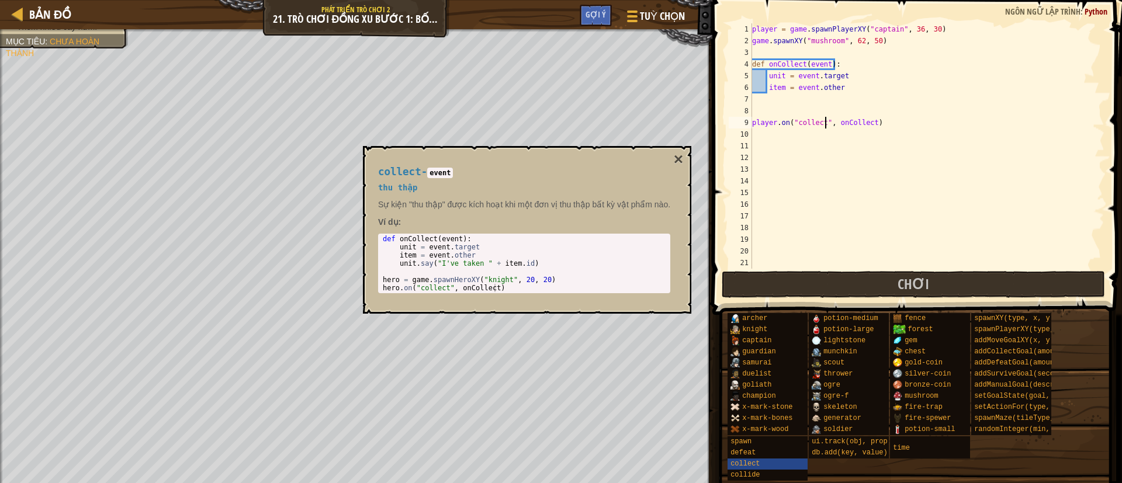
scroll to position [5, 6]
type textarea "player.on("collect", onCollect)"
click at [674, 159] on button "×" at bounding box center [678, 159] width 9 height 16
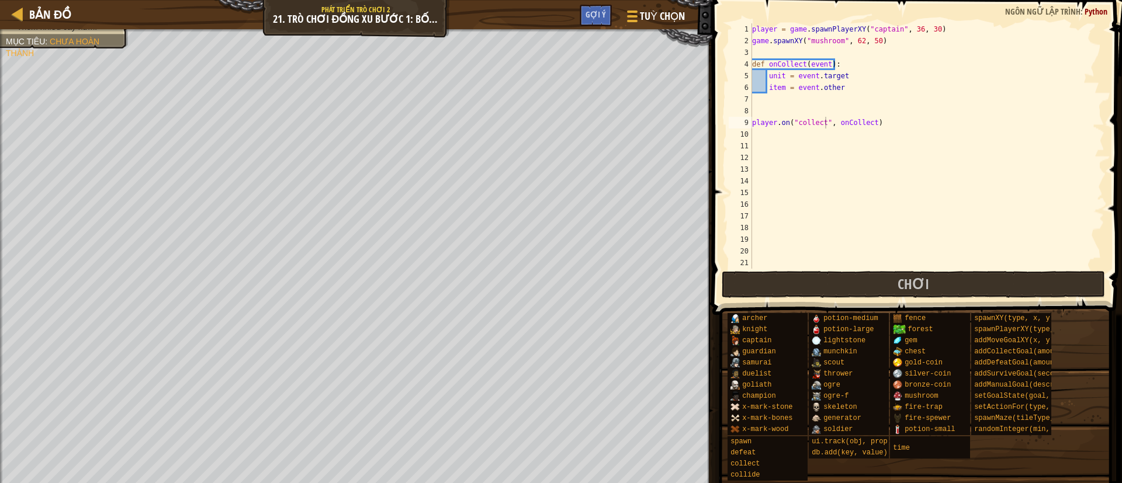
scroll to position [5, 0]
click at [739, 134] on div "player = game . spawnPlayerXY ( "captain" , 36 , 30 ) game . spawnXY ( "mushroo…" at bounding box center [920, 157] width 341 height 269
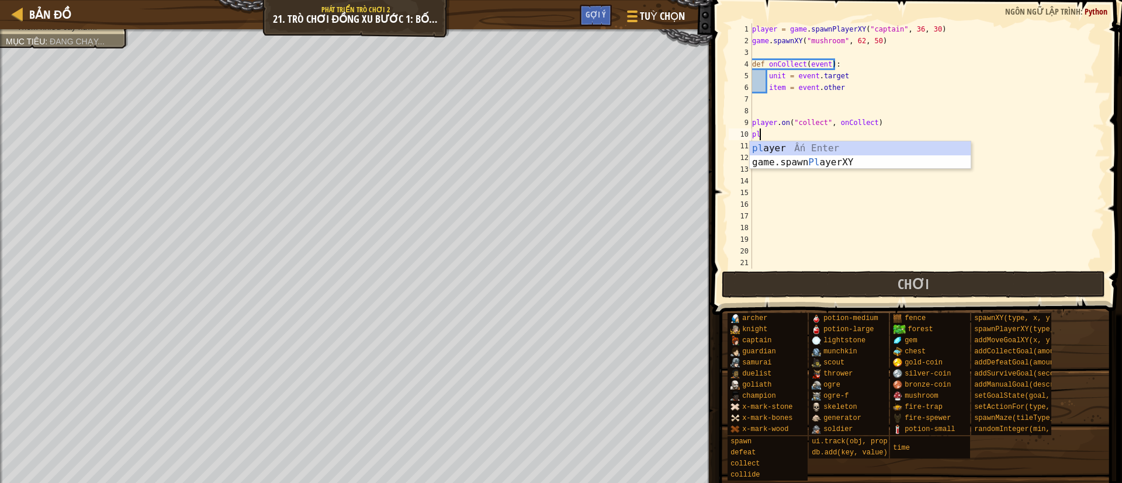
type textarea "p"
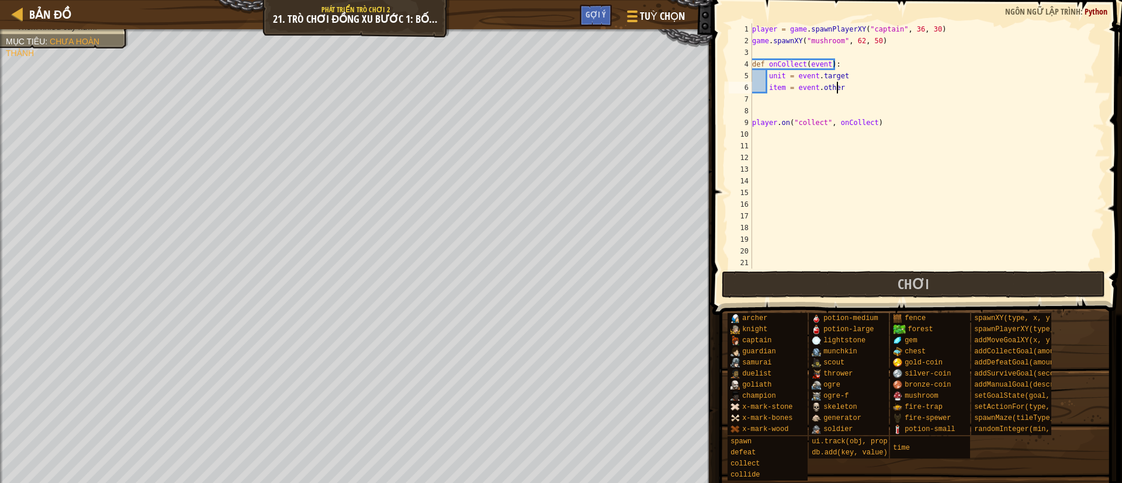
click at [739, 93] on div "player = game . spawnPlayerXY ( "captain" , 36 , 30 ) game . spawnXY ( "mushroo…" at bounding box center [920, 157] width 341 height 269
type textarea "item = event.other"
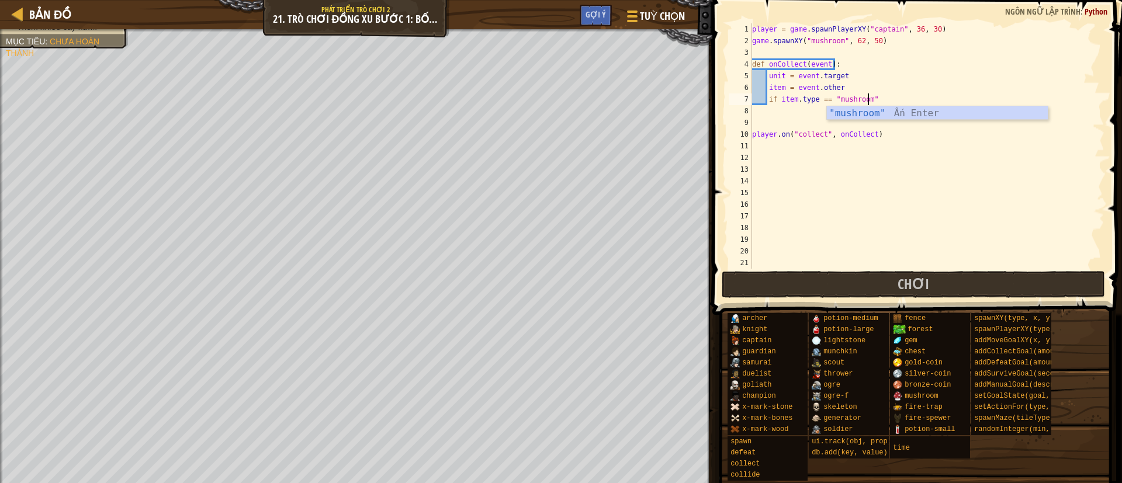
type textarea "if item.type == "mushroom":"
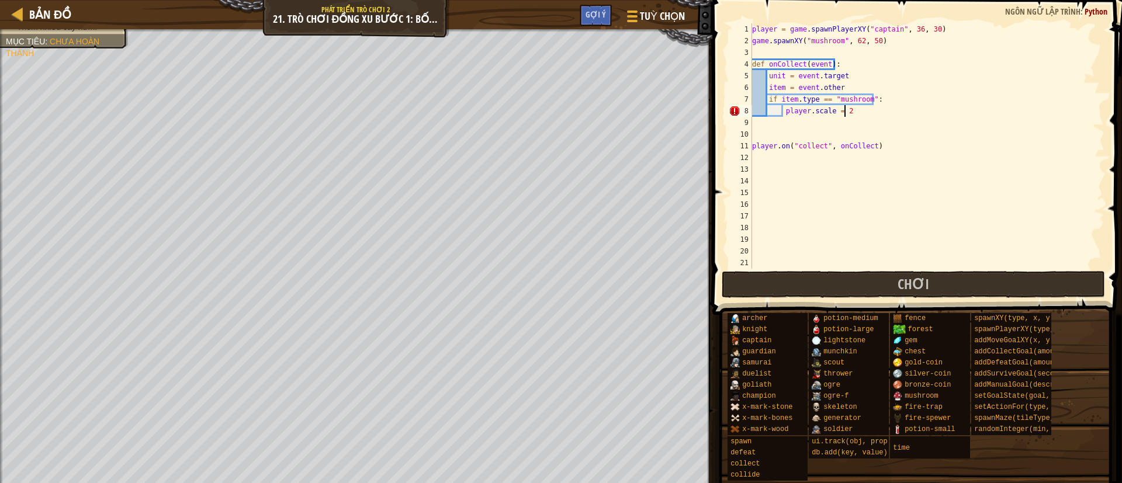
scroll to position [5, 6]
type textarea "player.scale = 2"
click at [739, 285] on button "Chơi" at bounding box center [914, 284] width 384 height 27
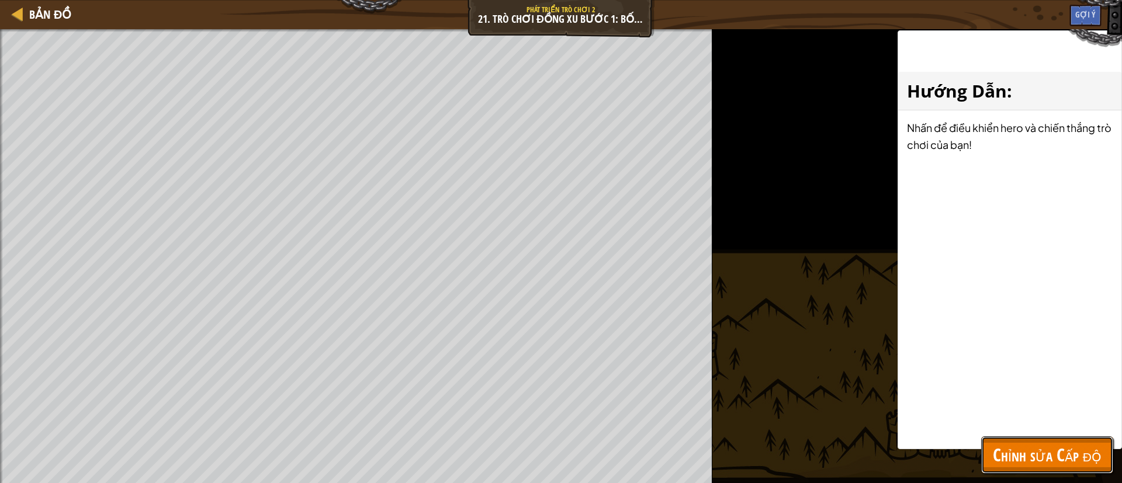
click at [739, 321] on span "Chỉnh sửa Cấp độ" at bounding box center [1047, 455] width 109 height 24
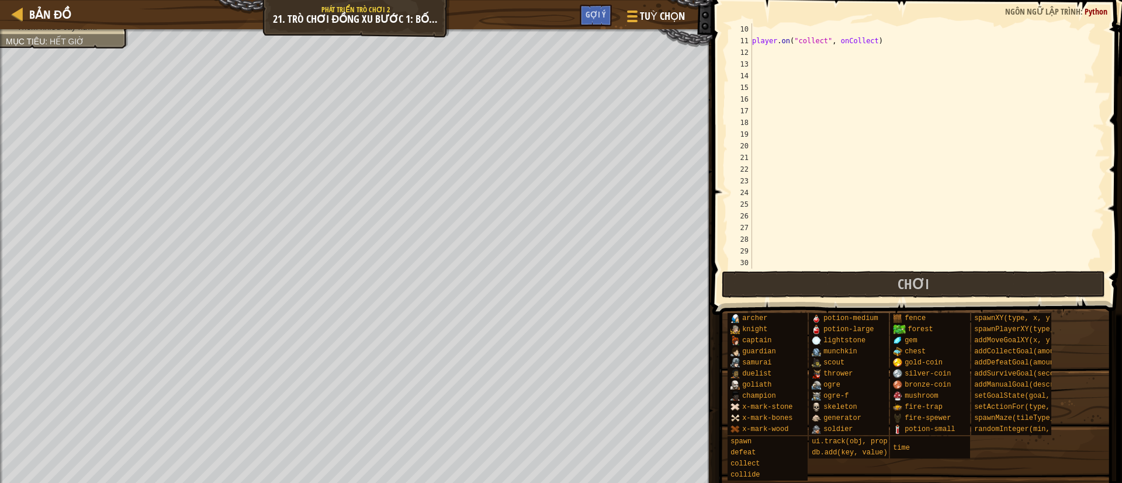
scroll to position [105, 0]
click at [739, 243] on div "player . on ( "collect" , onCollect )" at bounding box center [920, 157] width 341 height 269
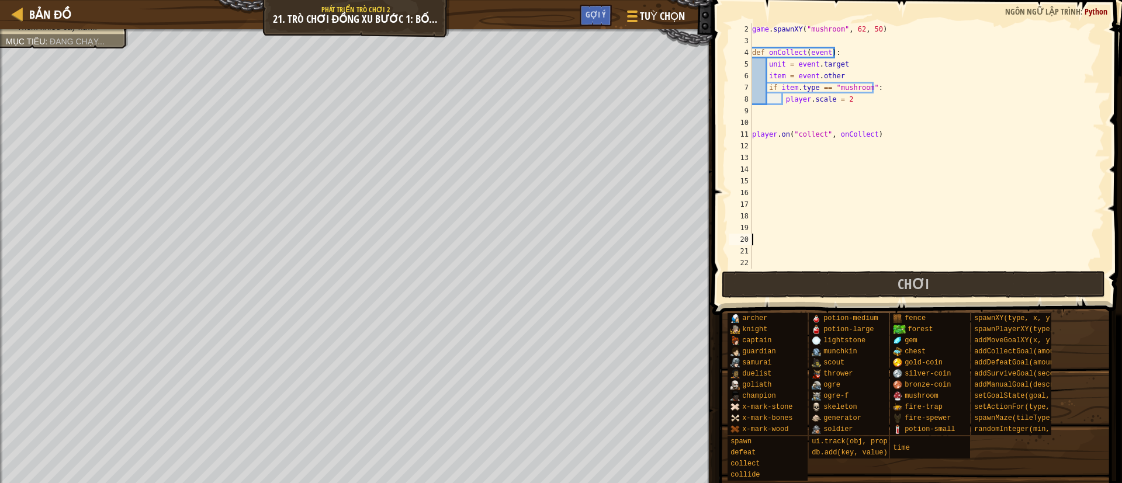
scroll to position [0, 0]
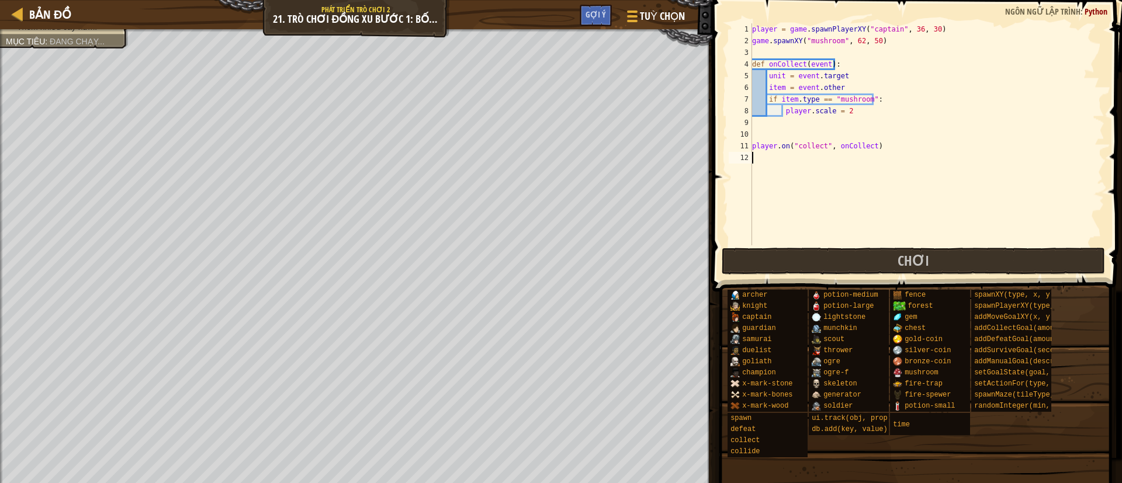
type textarea "player.on("collect", onCollect)"
click at [739, 259] on button "Chơi" at bounding box center [914, 261] width 384 height 27
